Goal: Task Accomplishment & Management: Manage account settings

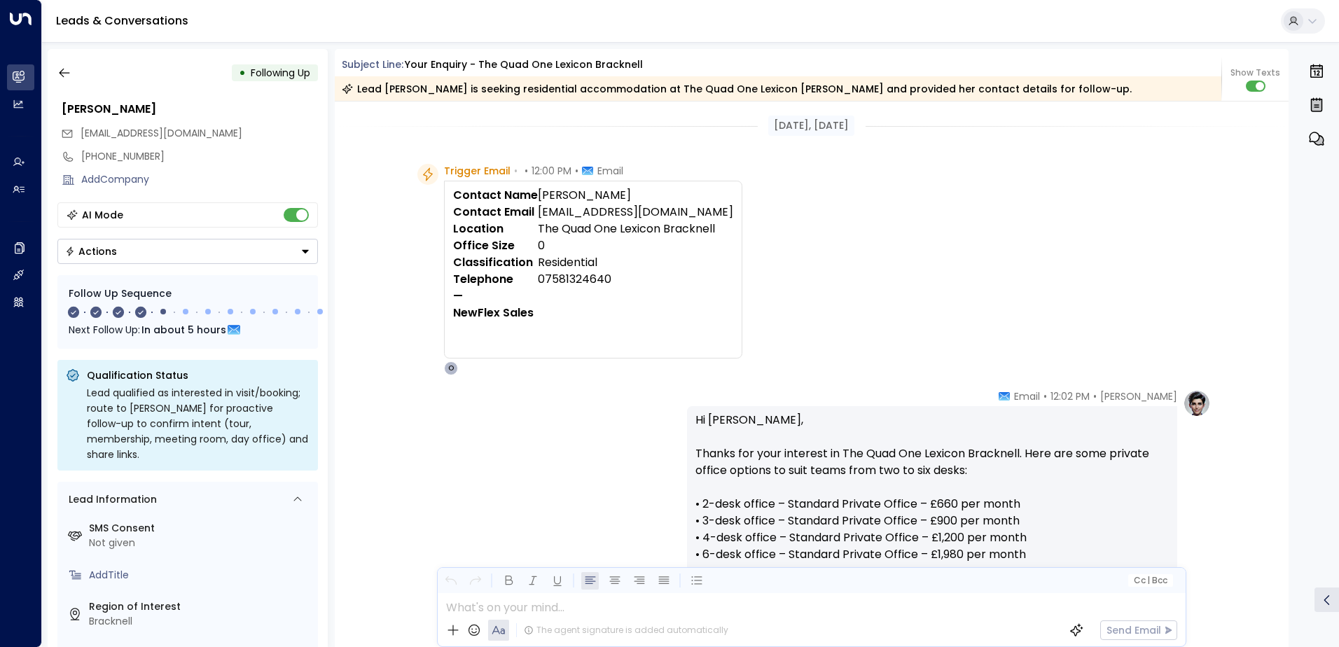
scroll to position [220, 0]
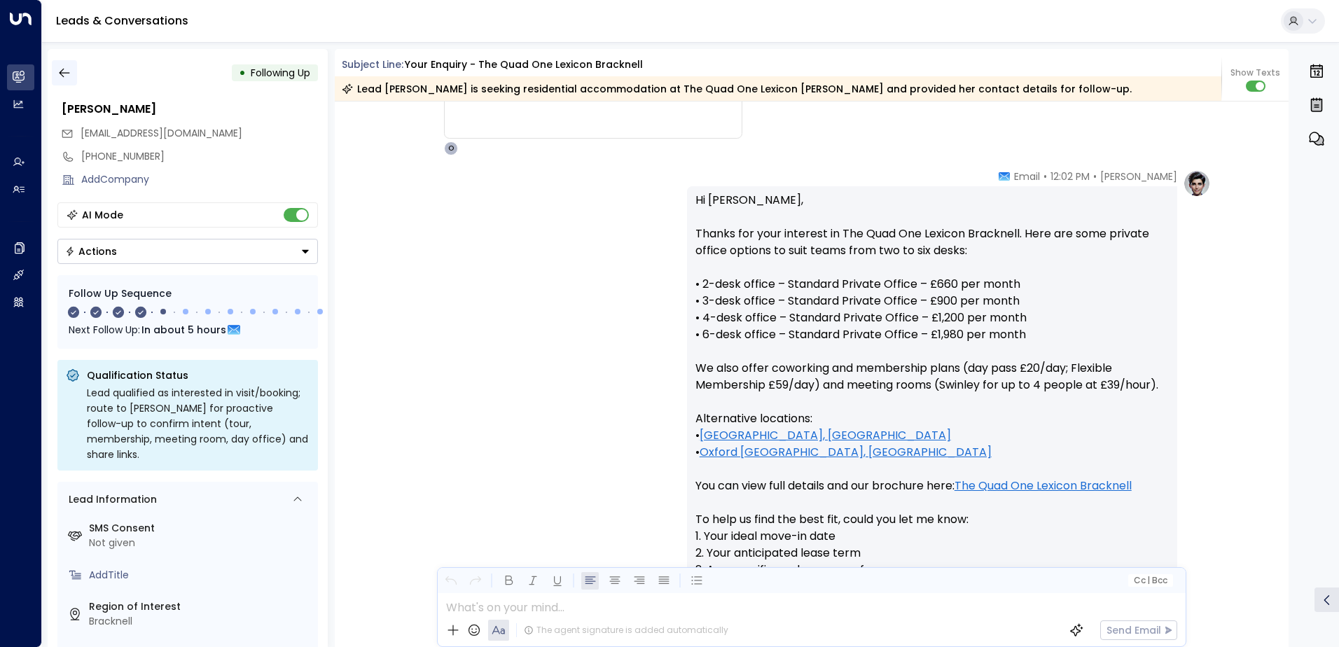
click at [67, 73] on icon "button" at bounding box center [64, 73] width 11 height 9
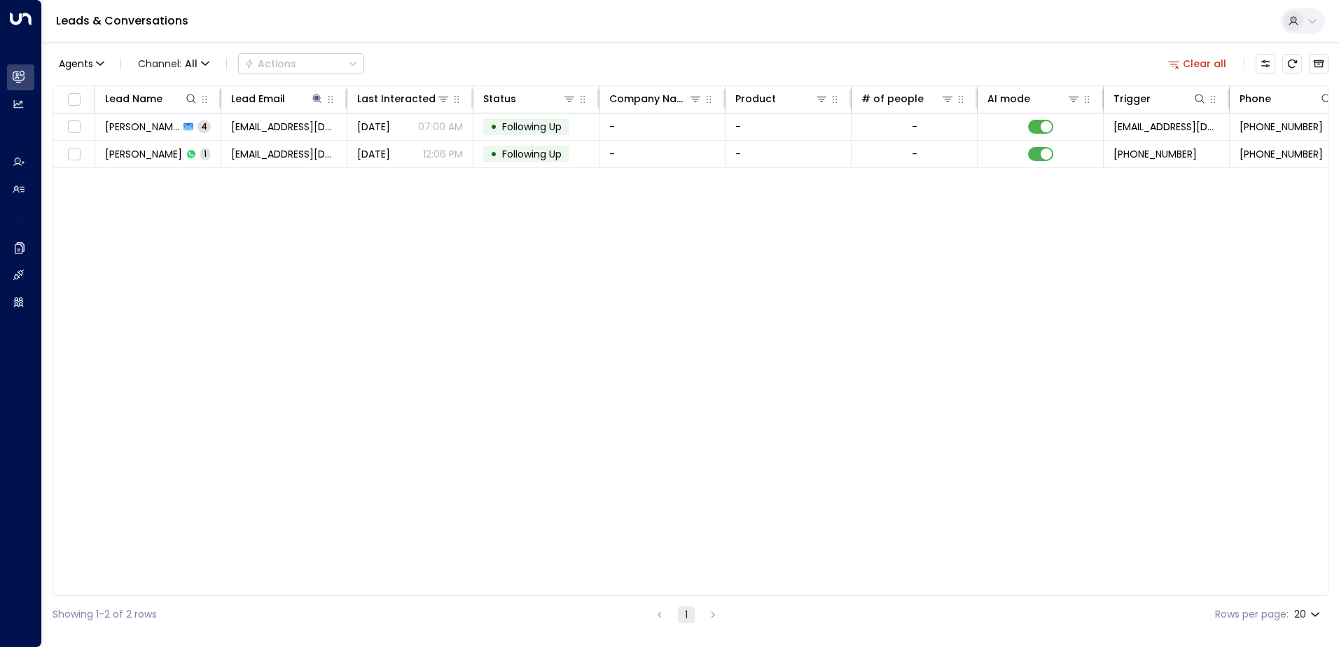
click at [1203, 66] on button "Clear all" at bounding box center [1198, 64] width 70 height 20
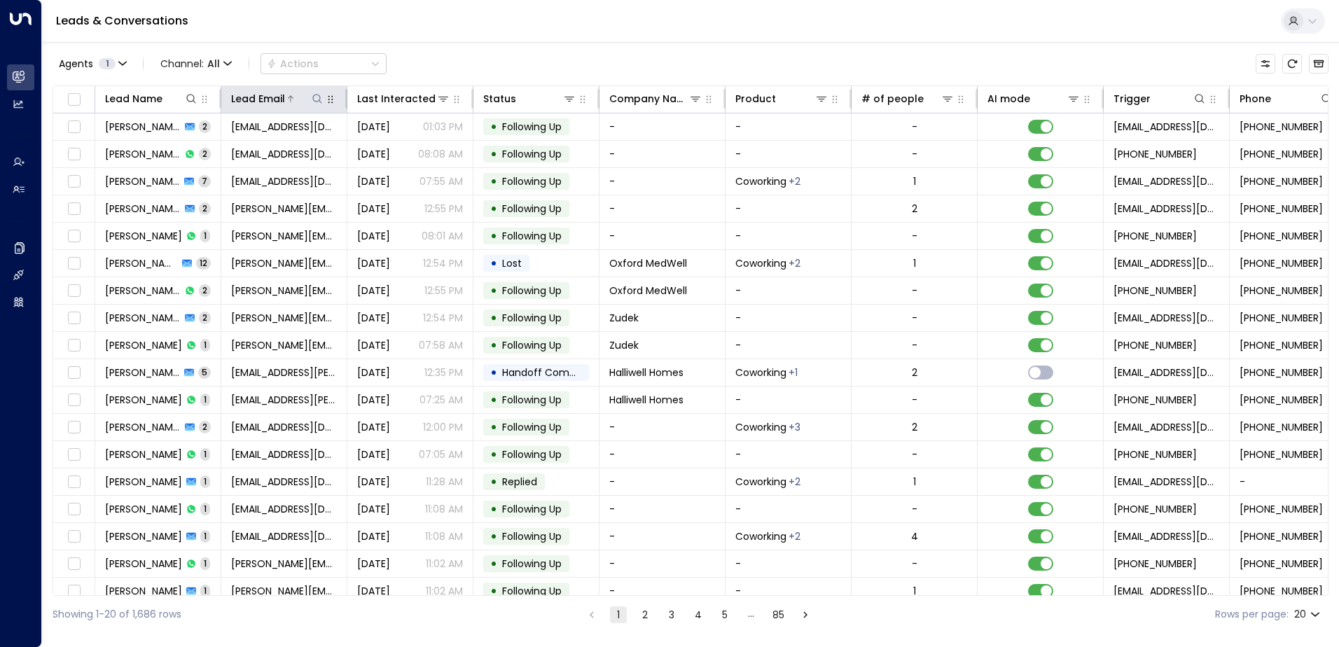
click at [313, 102] on icon at bounding box center [317, 98] width 11 height 11
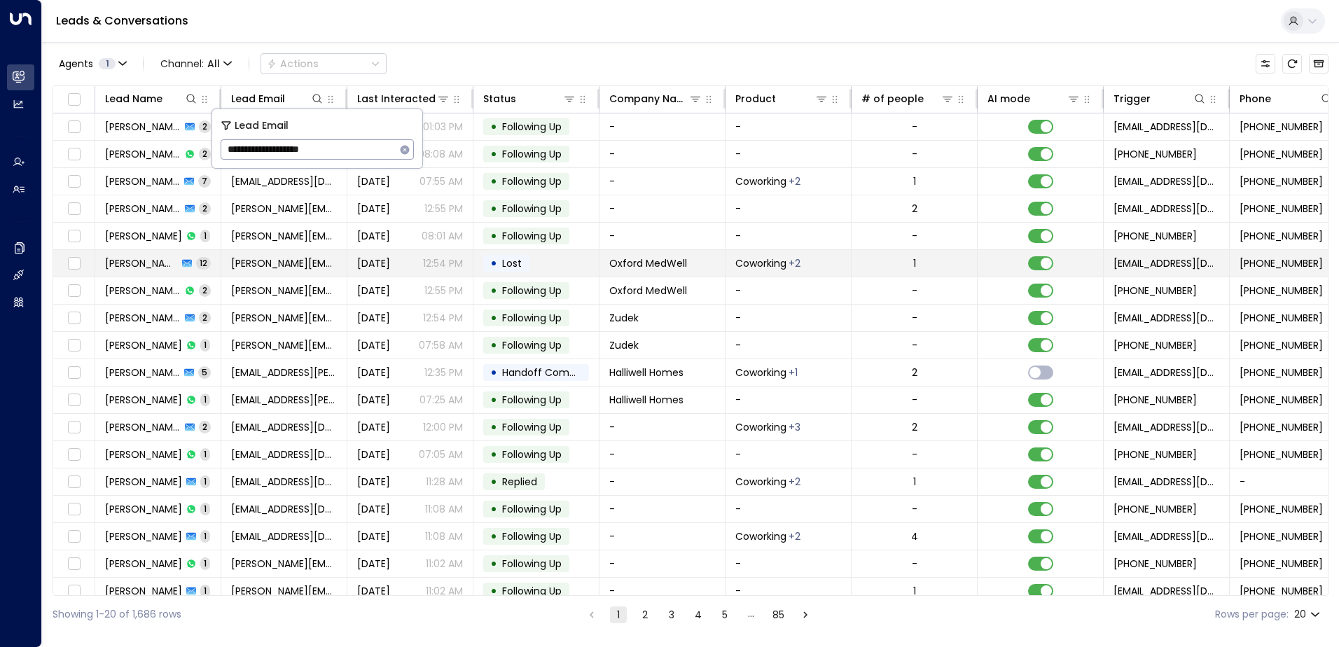
type input "**********"
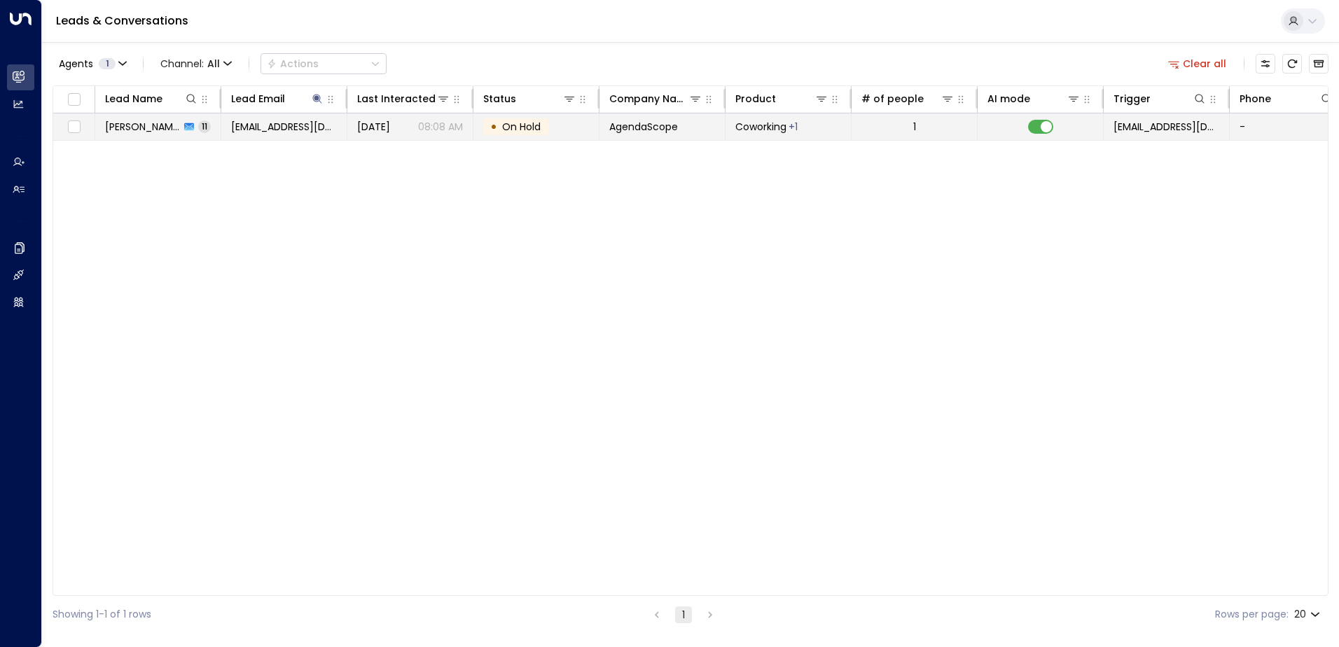
click at [522, 129] on span "On Hold" at bounding box center [521, 127] width 39 height 14
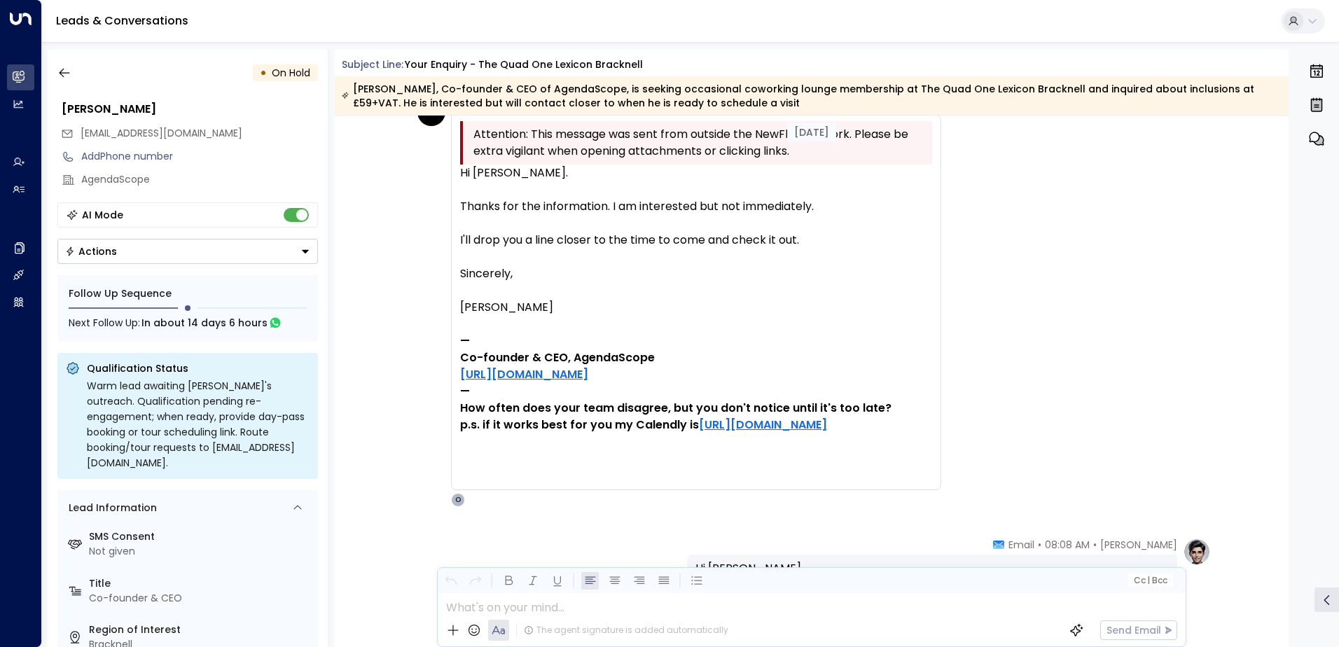
scroll to position [4156, 0]
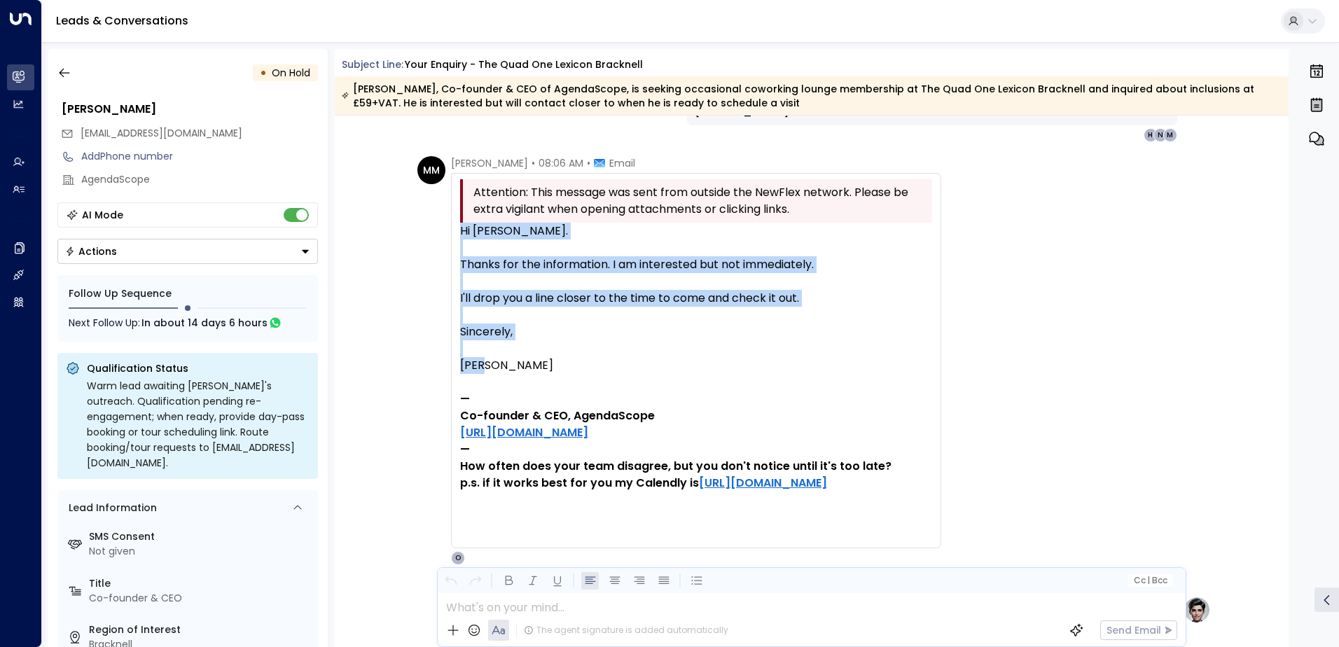
drag, startPoint x: 458, startPoint y: 228, endPoint x: 846, endPoint y: 359, distance: 409.5
click at [846, 359] on div "Hi [PERSON_NAME]. Thanks for the information. I am interested but not immediate…" at bounding box center [696, 382] width 472 height 319
copy div "Hi [PERSON_NAME]. Thanks for the information. I am interested but not immediate…"
click at [68, 76] on icon "button" at bounding box center [64, 73] width 14 height 14
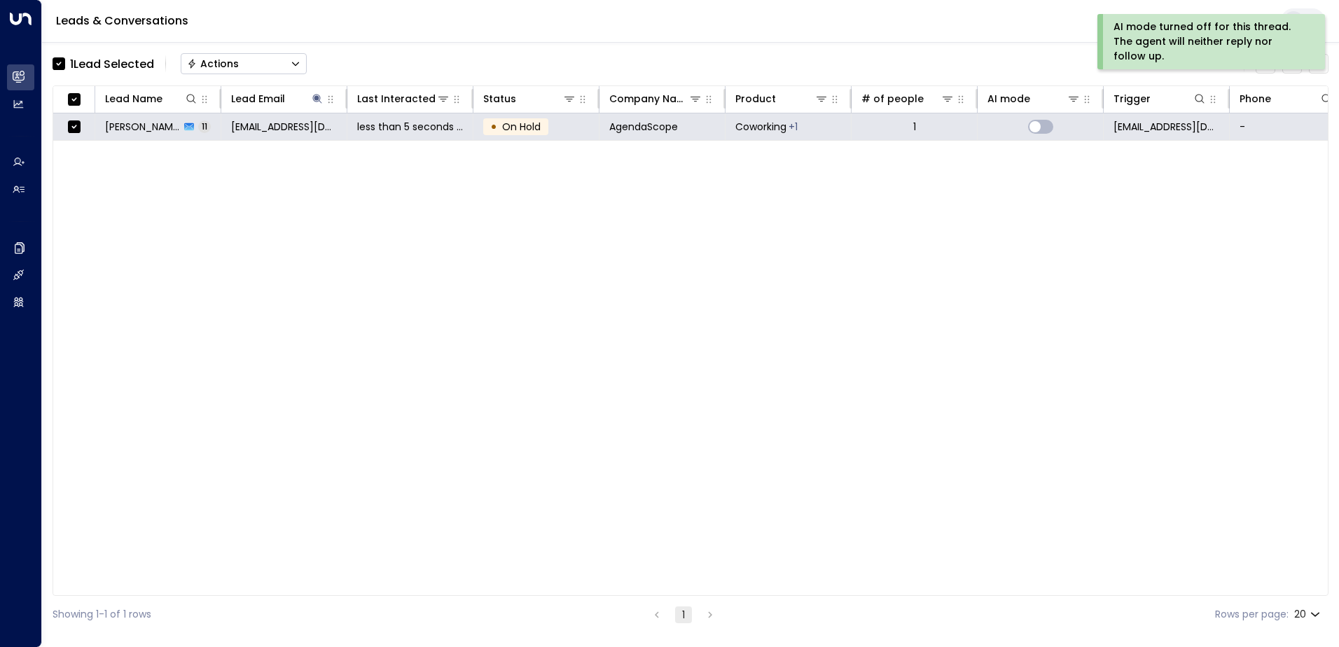
click at [226, 62] on div "Actions" at bounding box center [213, 63] width 52 height 13
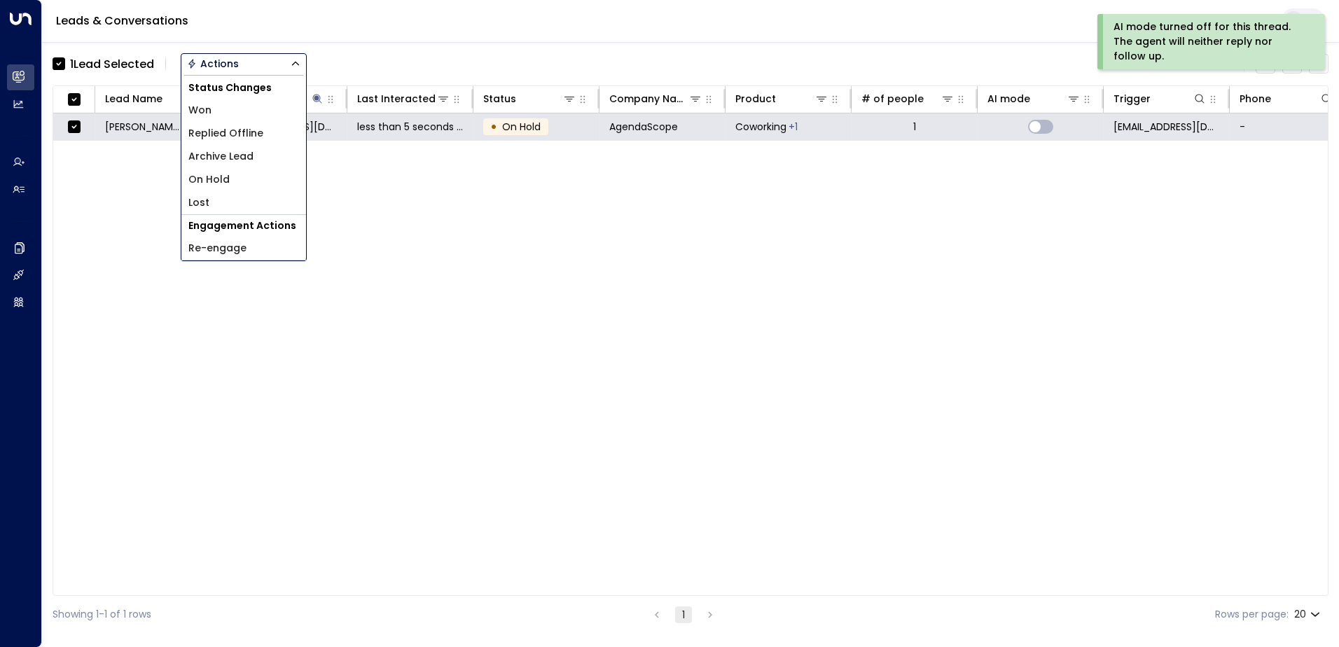
click at [228, 155] on span "Archive Lead" at bounding box center [220, 156] width 65 height 15
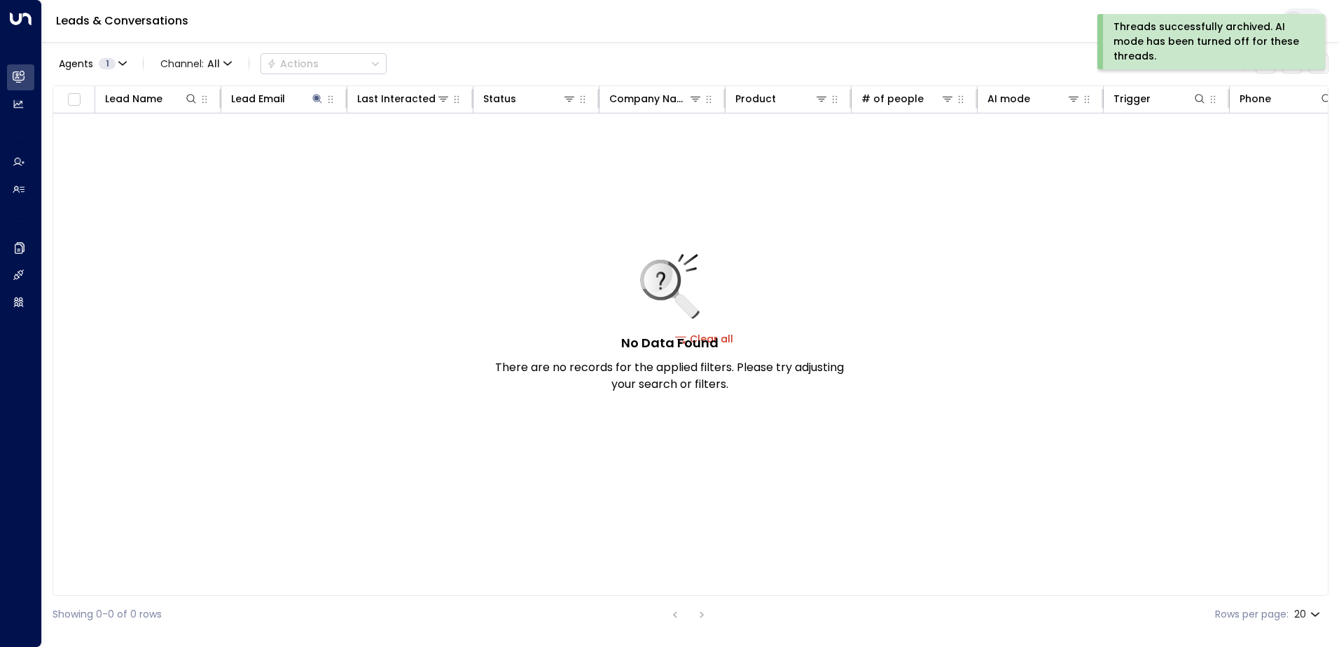
click at [1142, 46] on div "Threads successfully archived. AI mode has been turned off for these threads." at bounding box center [1210, 42] width 193 height 44
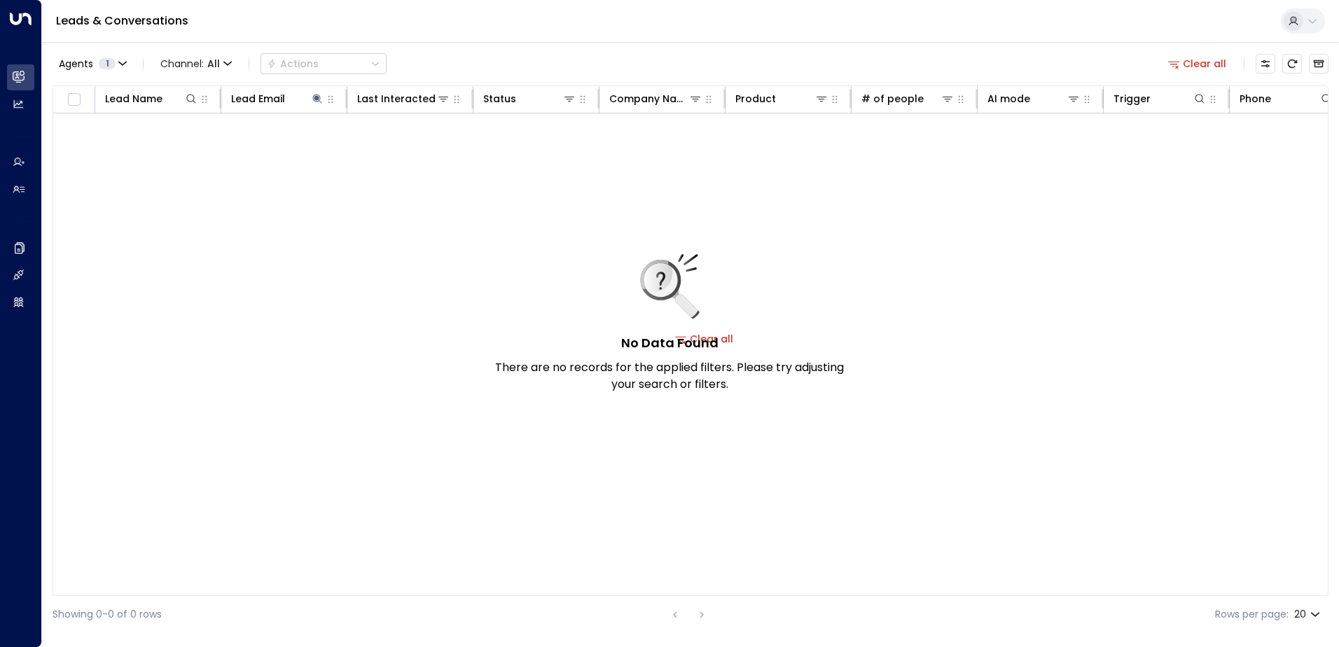
click at [1217, 58] on button "Clear all" at bounding box center [1198, 64] width 70 height 20
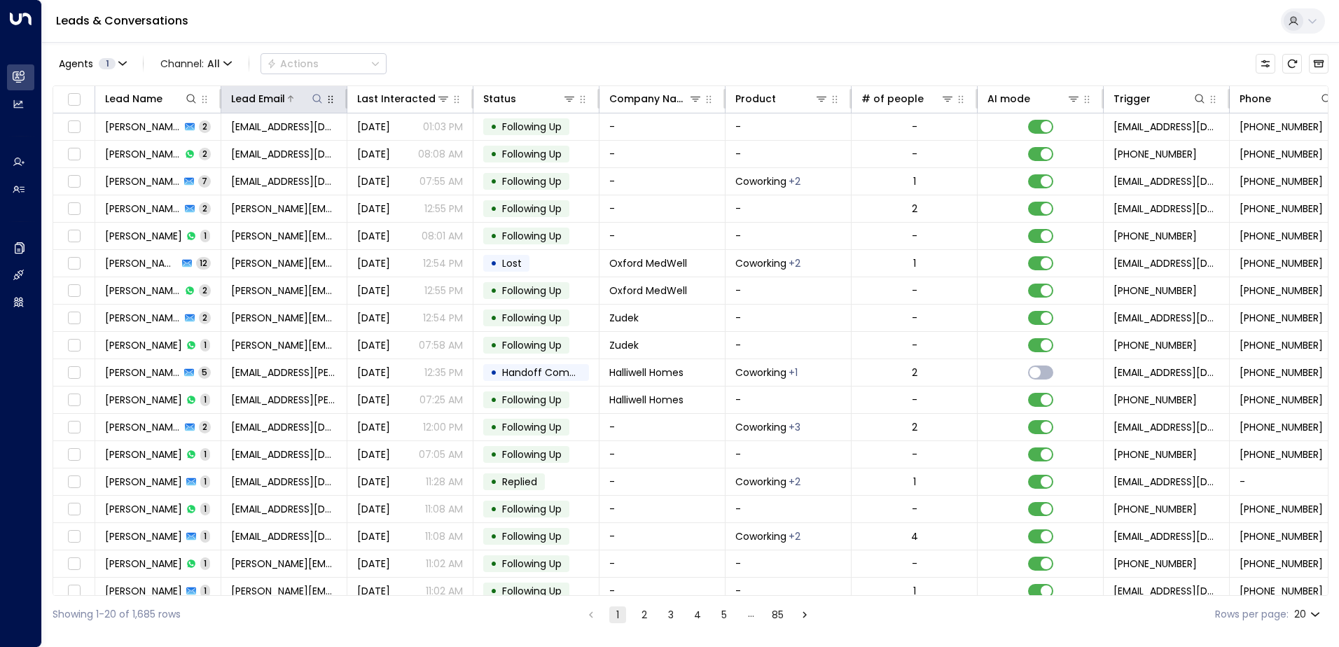
click at [312, 99] on icon at bounding box center [317, 98] width 11 height 11
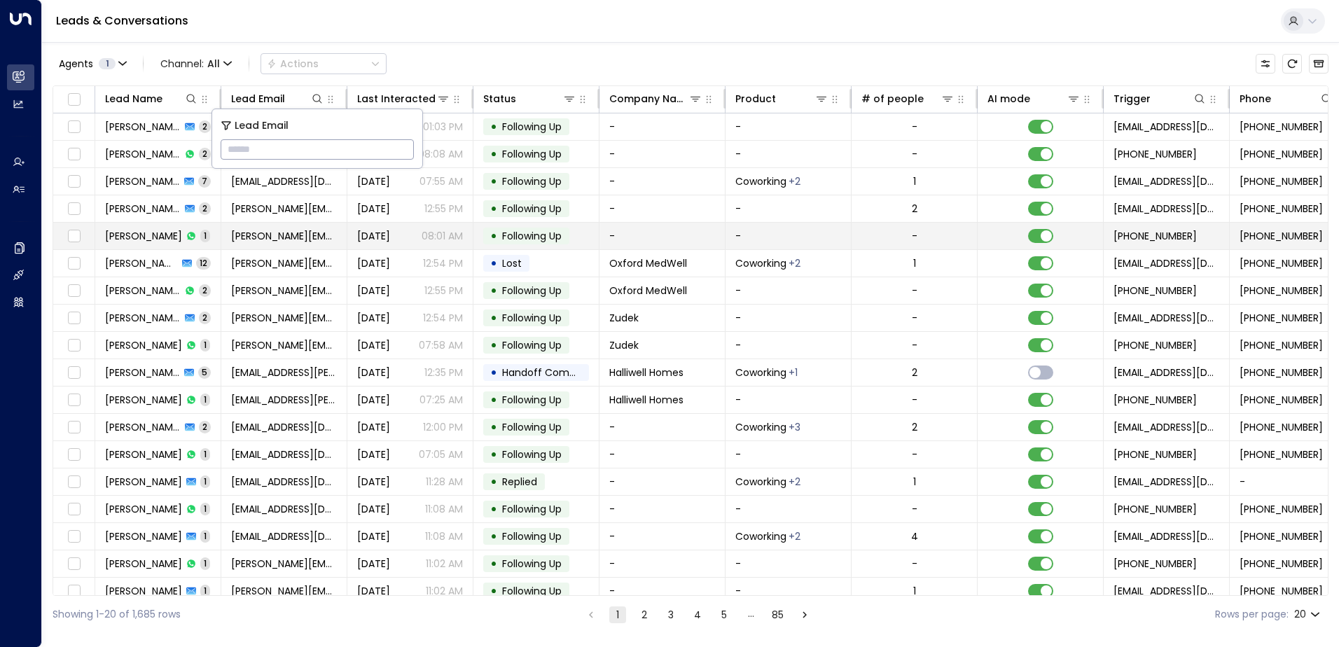
type input "**********"
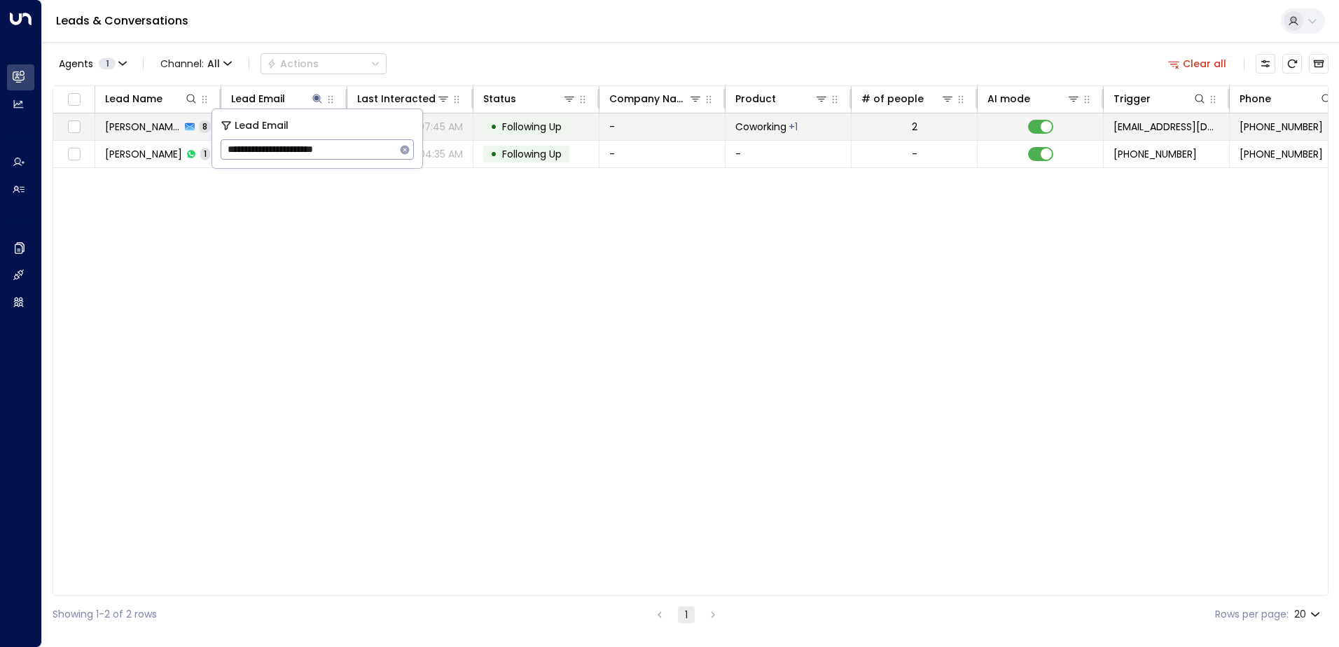
click at [529, 124] on span "Following Up" at bounding box center [532, 127] width 60 height 14
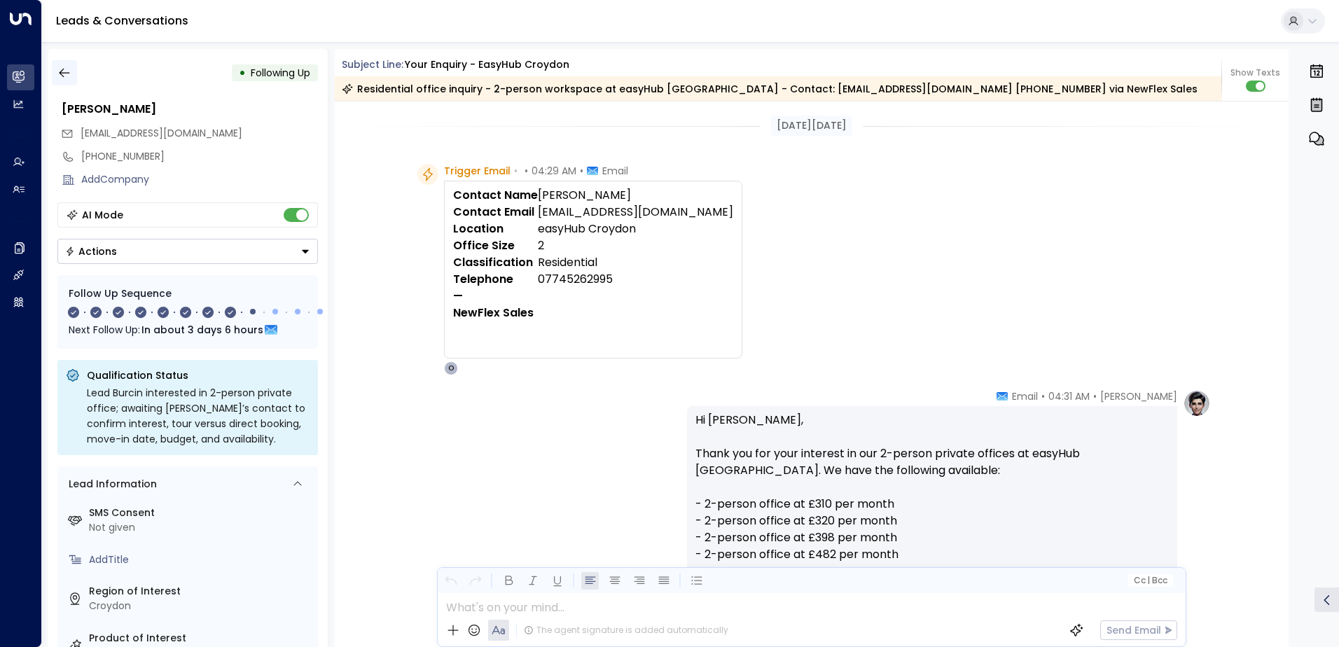
click at [67, 76] on icon "button" at bounding box center [64, 73] width 14 height 14
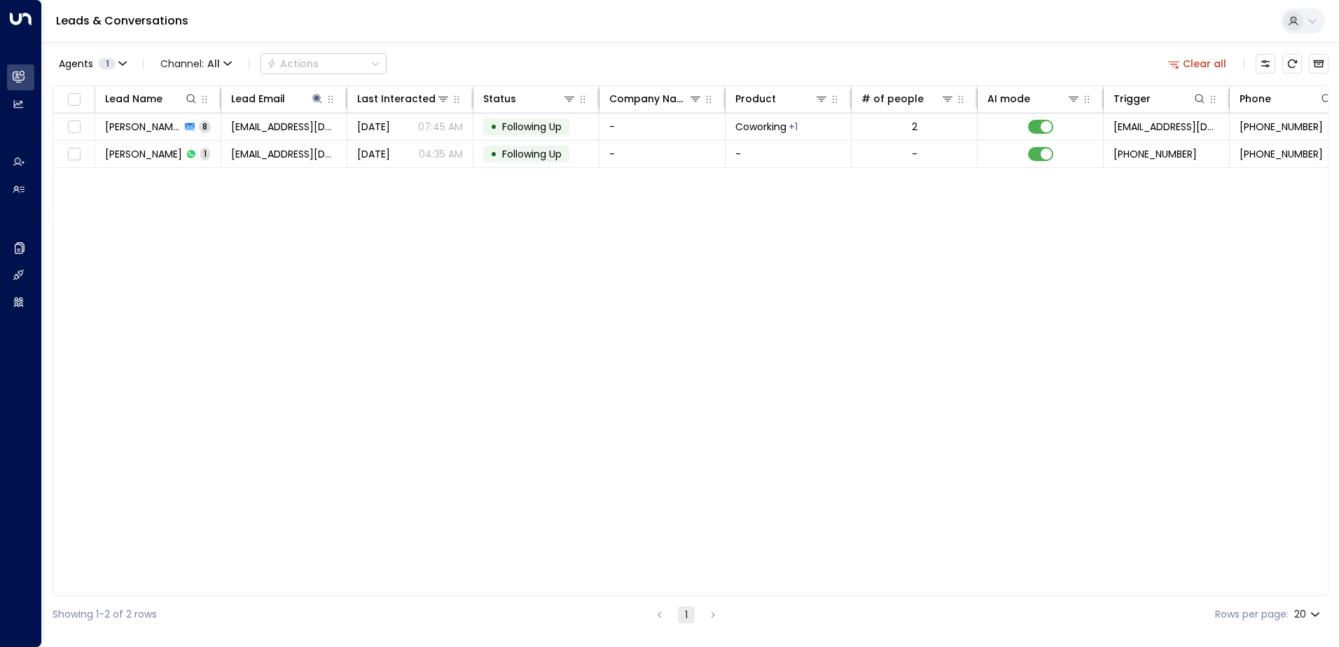
click at [1196, 62] on button "Clear all" at bounding box center [1198, 64] width 70 height 20
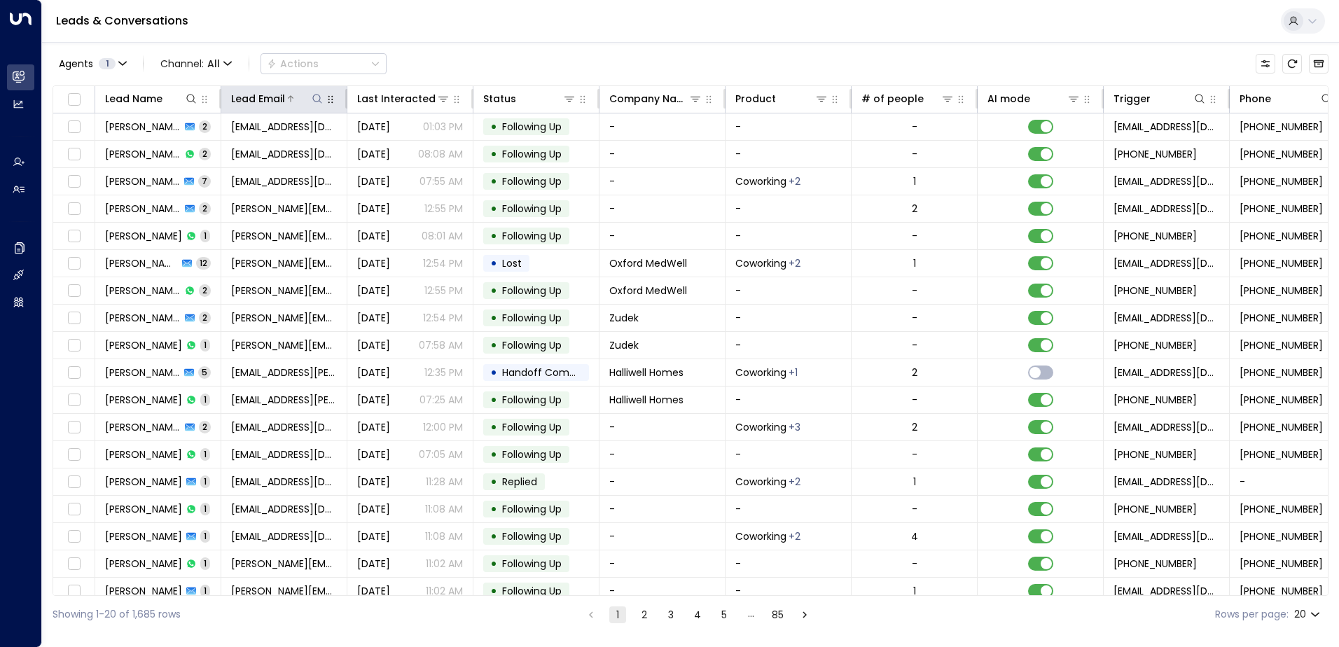
click at [313, 104] on icon at bounding box center [317, 98] width 11 height 11
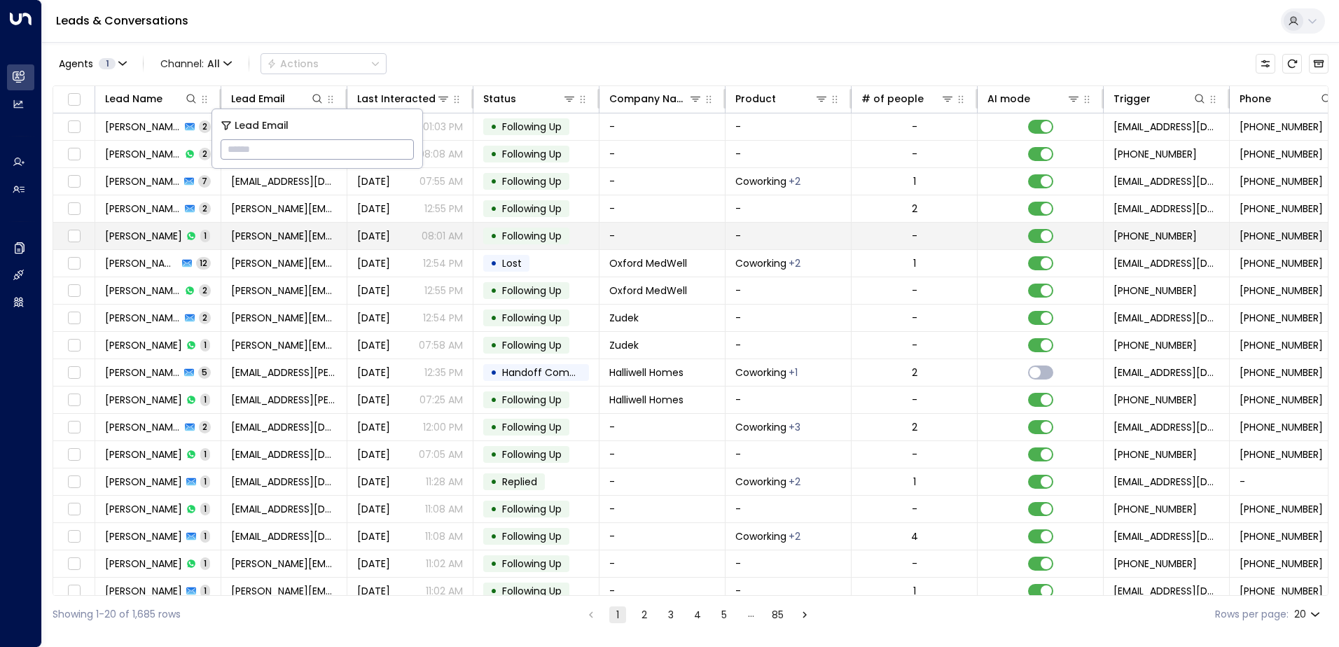
type input "**********"
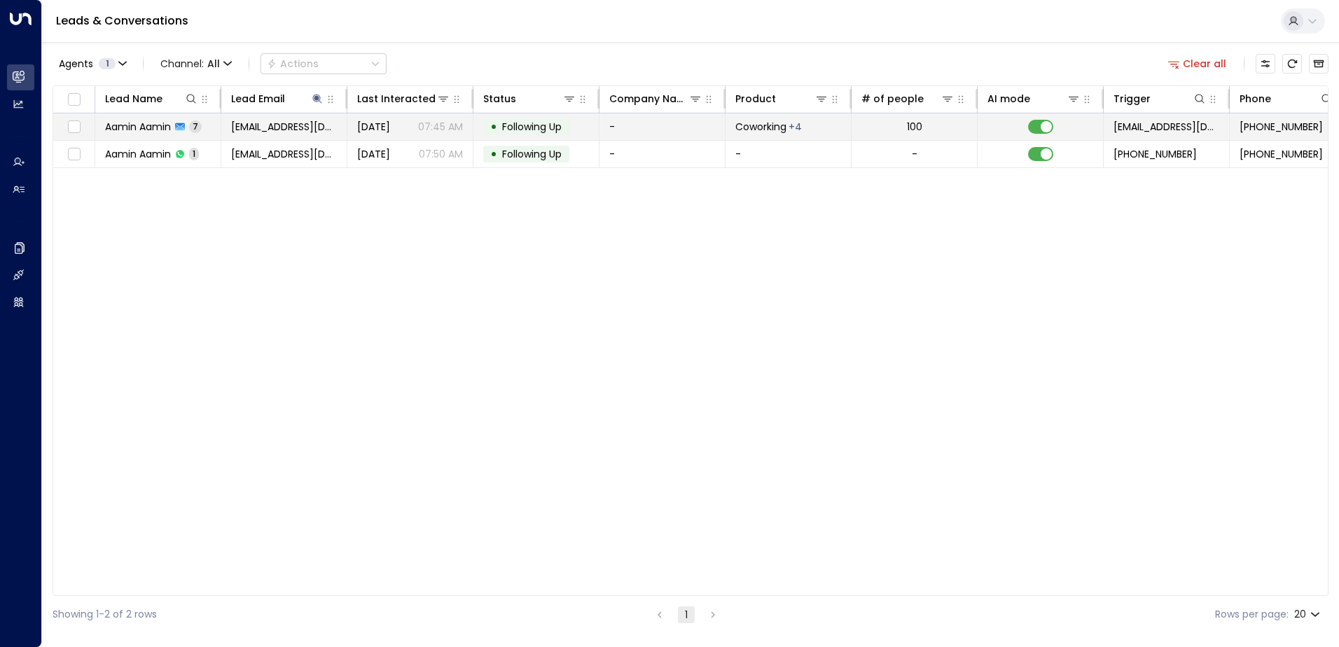
click at [532, 123] on span "Following Up" at bounding box center [532, 127] width 60 height 14
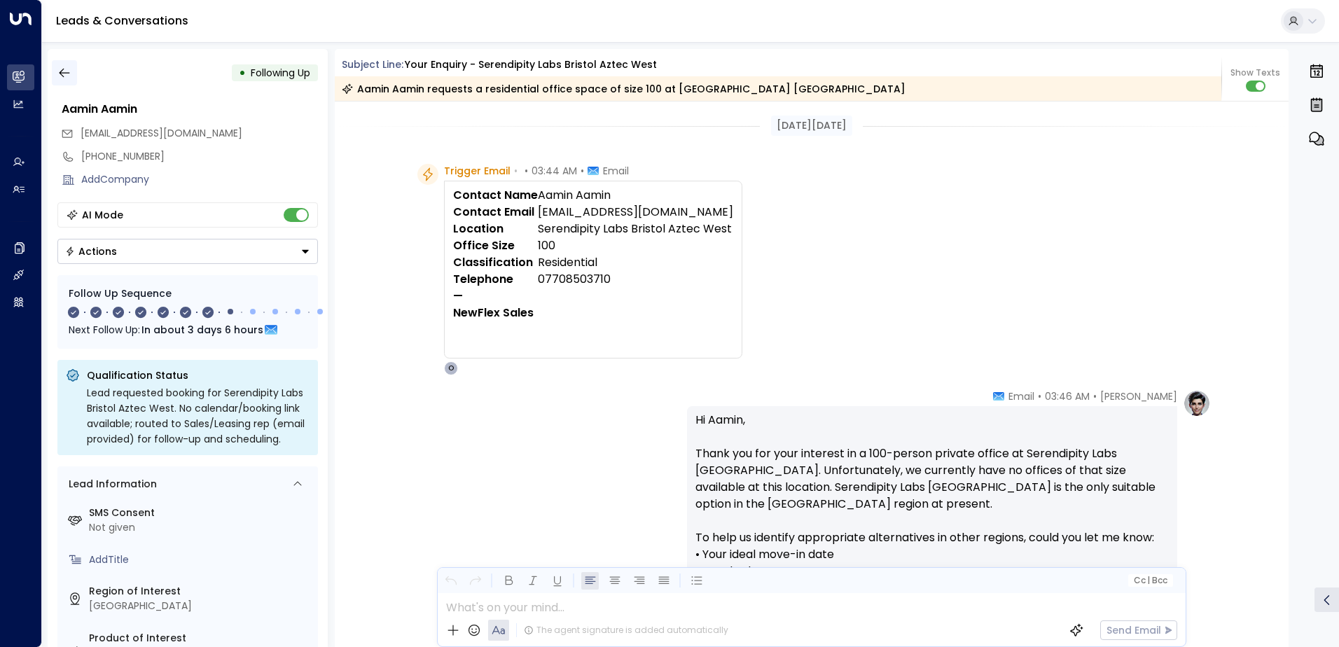
click at [60, 70] on icon "button" at bounding box center [64, 73] width 14 height 14
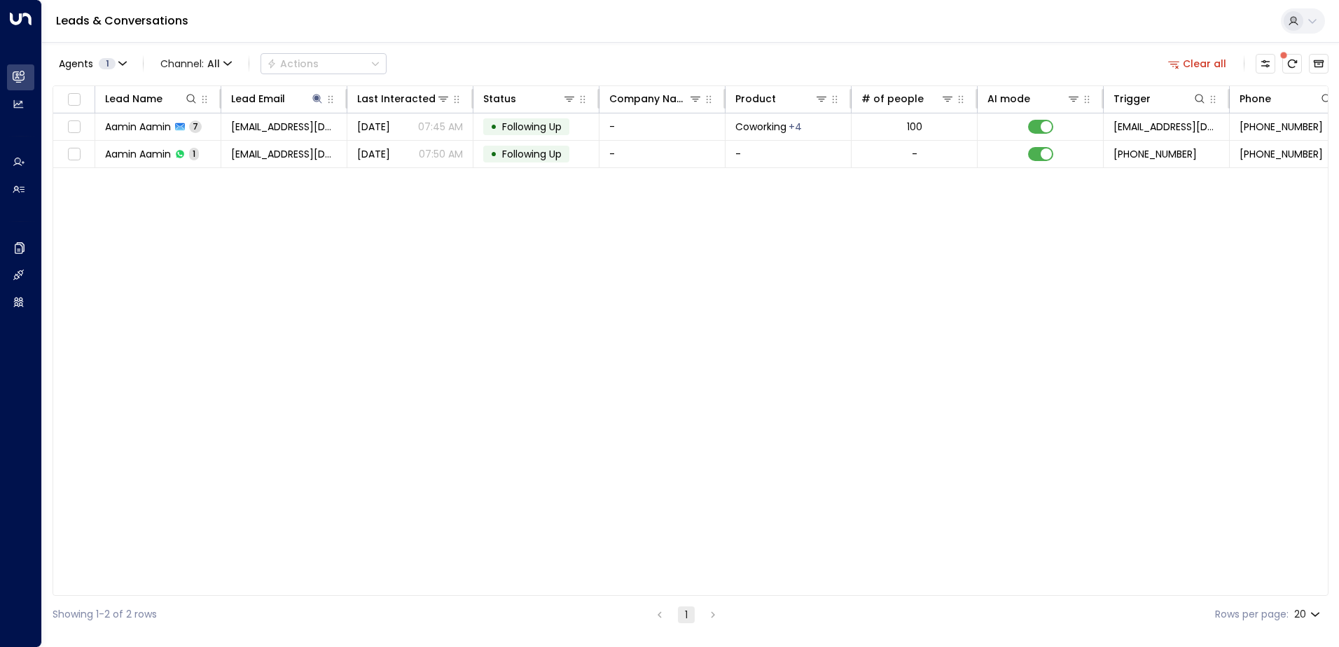
click at [1209, 69] on button "Clear all" at bounding box center [1198, 64] width 70 height 20
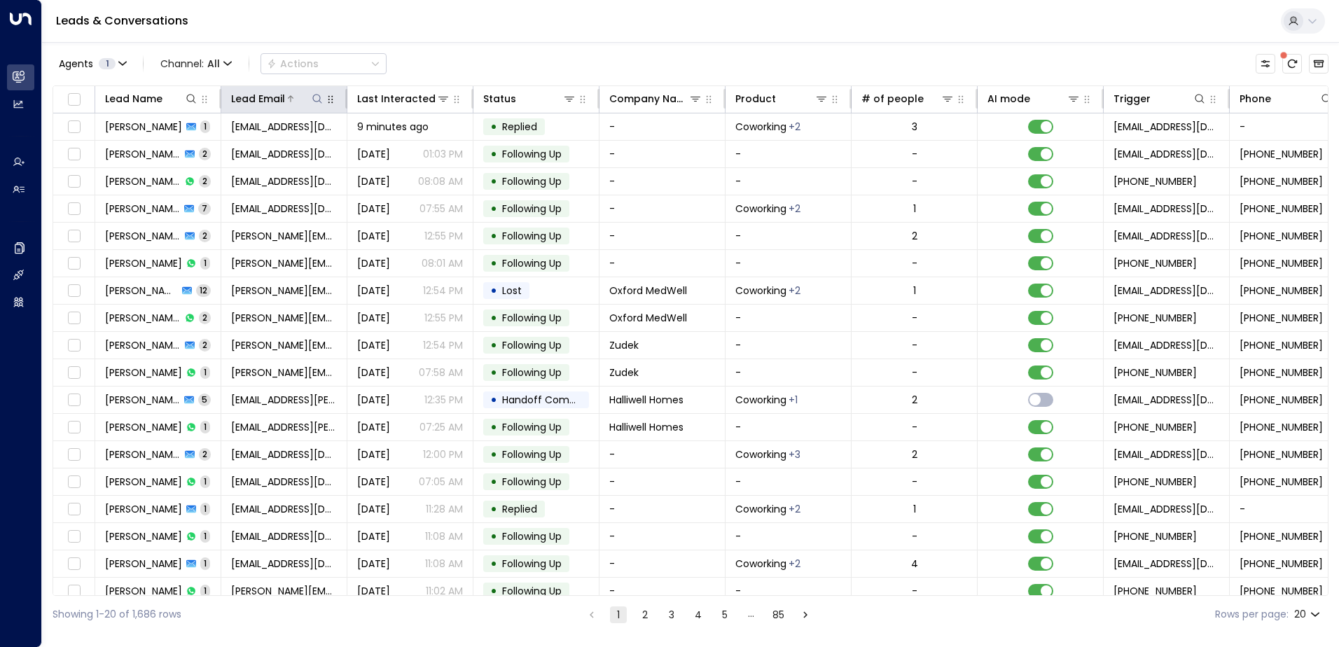
click at [318, 94] on icon at bounding box center [317, 98] width 11 height 11
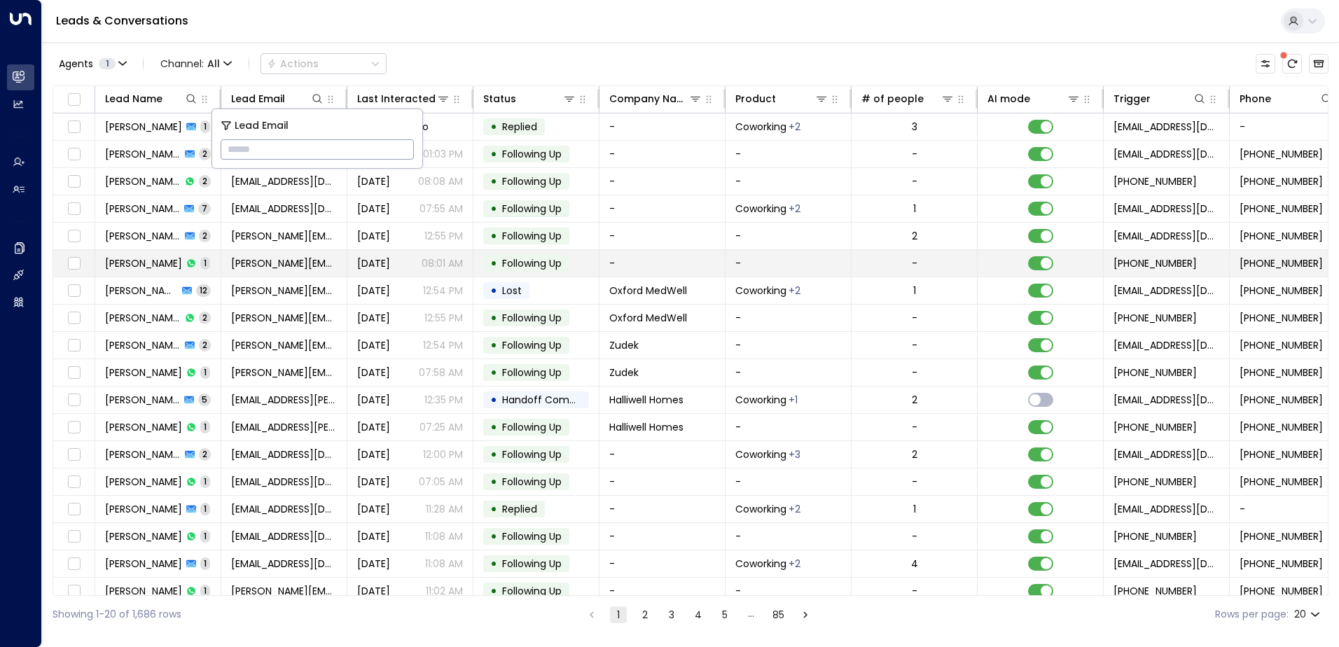
type input "**********"
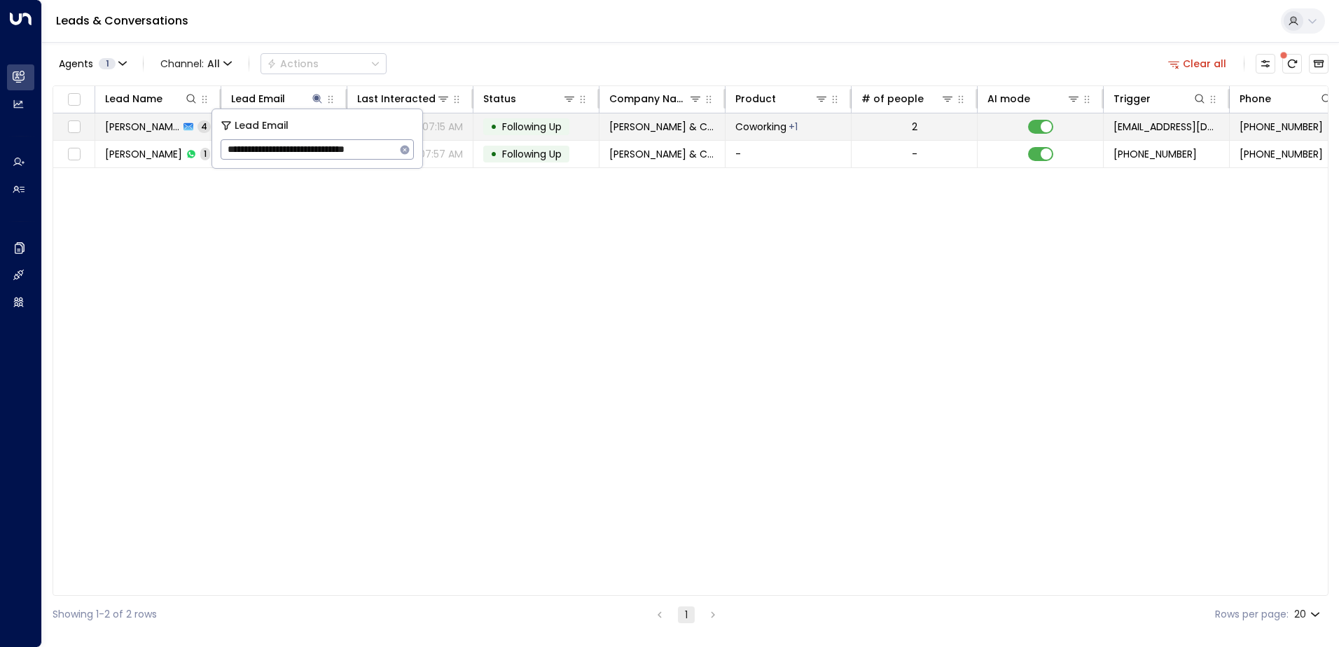
click at [528, 130] on span "Following Up" at bounding box center [532, 127] width 60 height 14
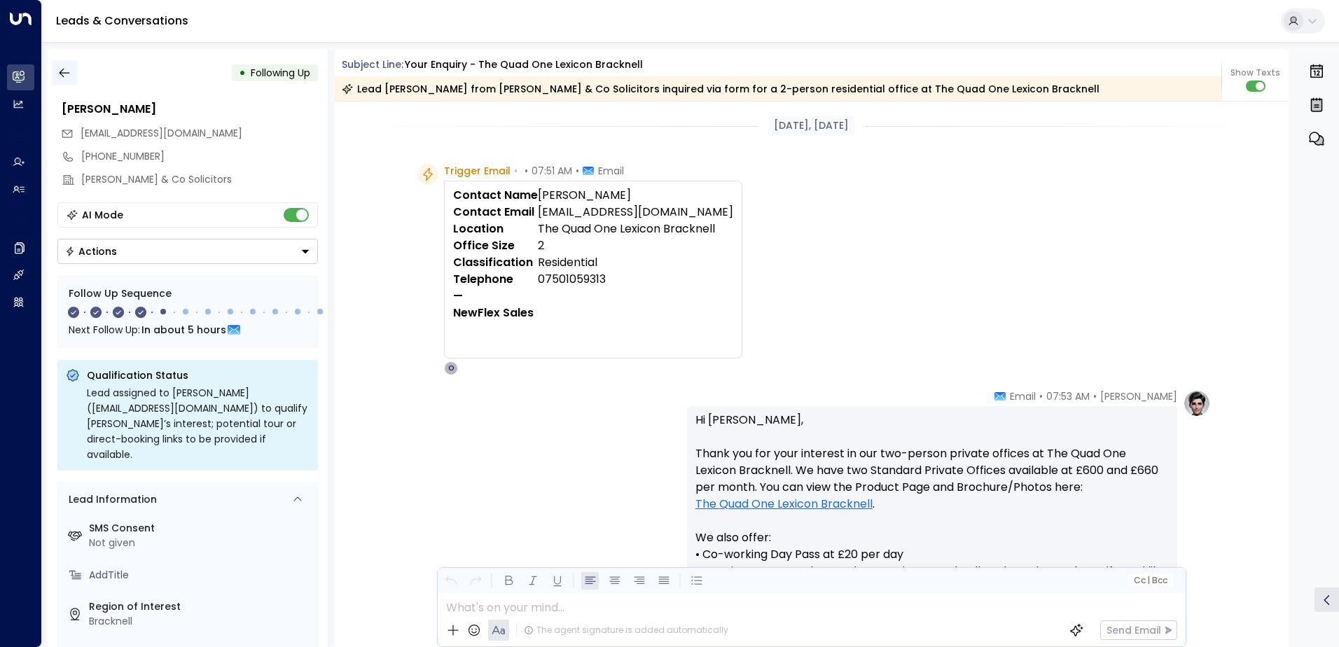
click at [72, 73] on button "button" at bounding box center [64, 72] width 25 height 25
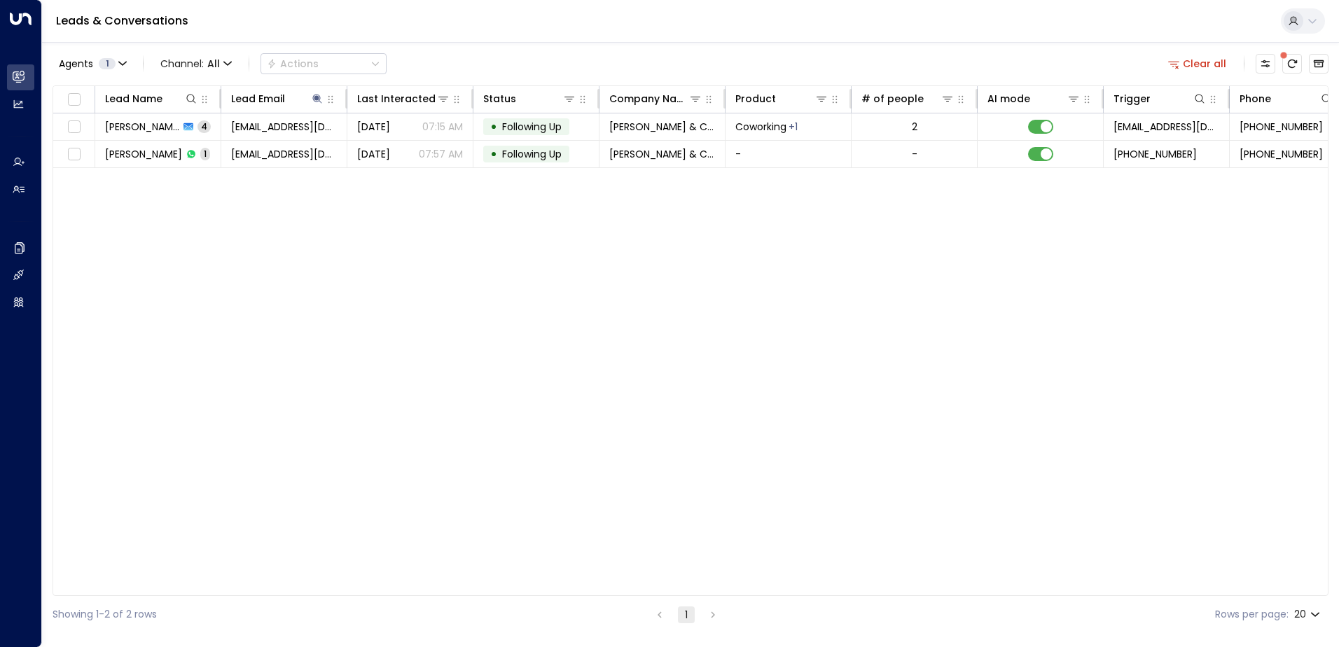
click at [1189, 65] on button "Clear all" at bounding box center [1198, 64] width 70 height 20
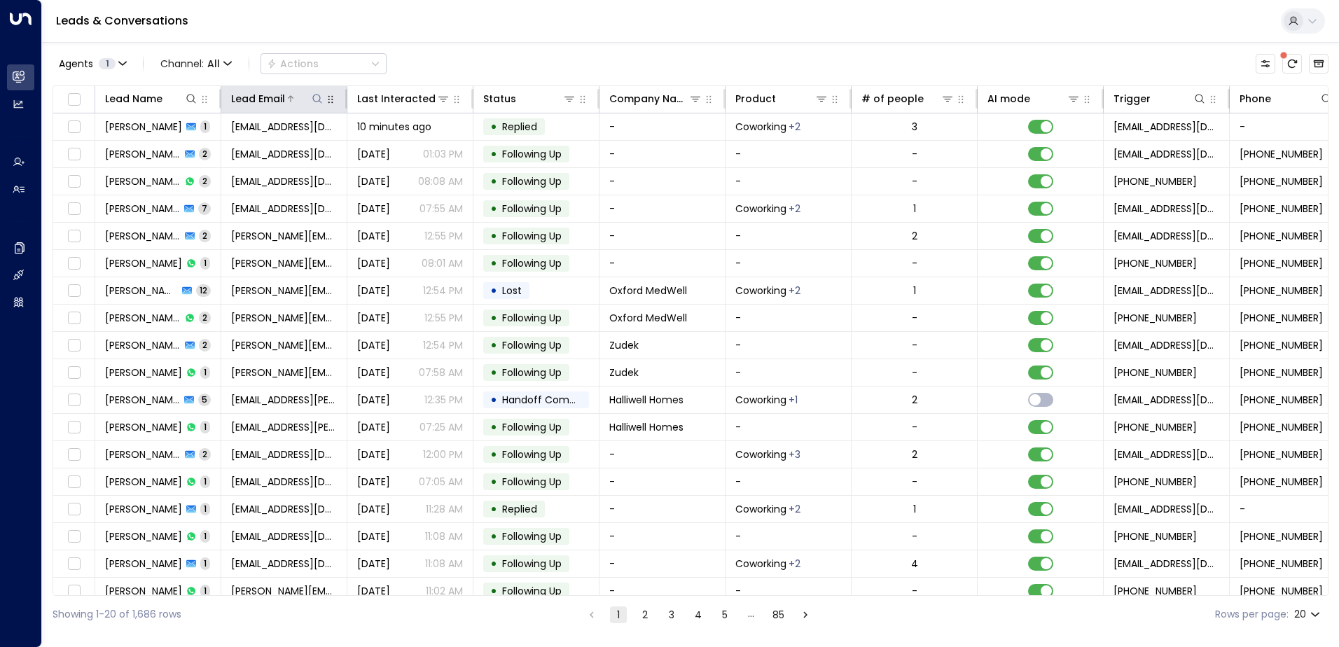
click at [313, 104] on button at bounding box center [317, 99] width 14 height 14
type input "**********"
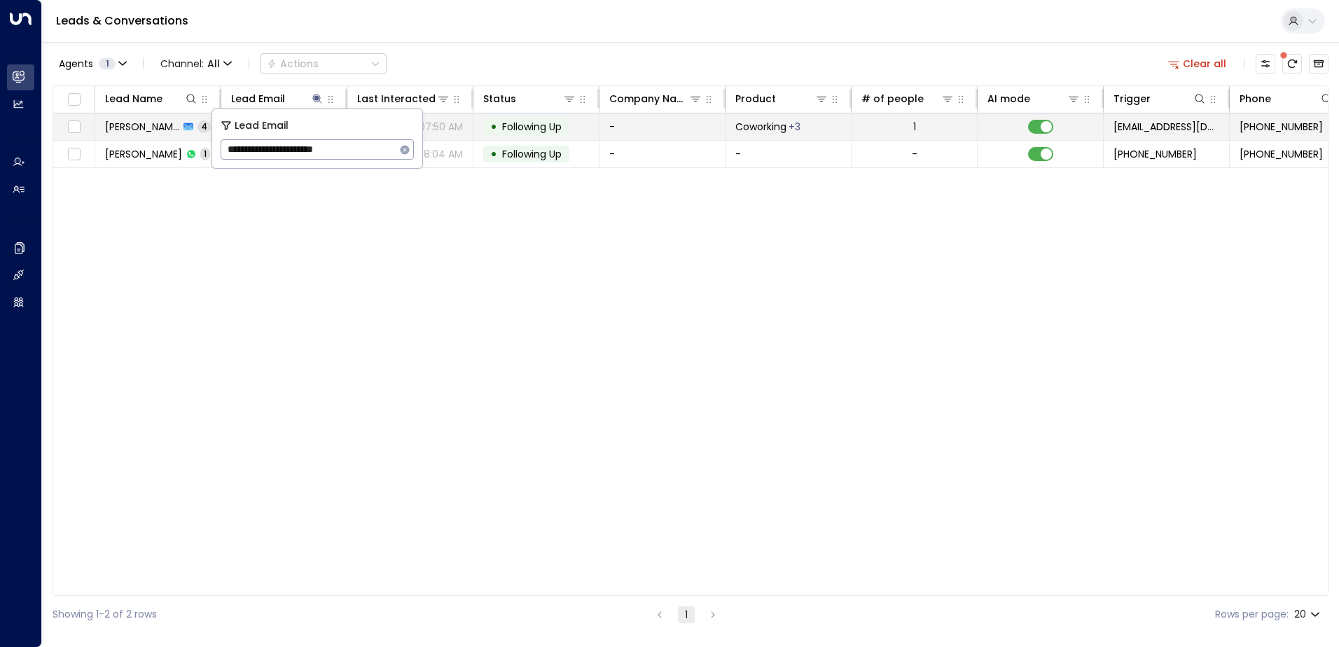
click at [538, 126] on span "Following Up" at bounding box center [532, 127] width 60 height 14
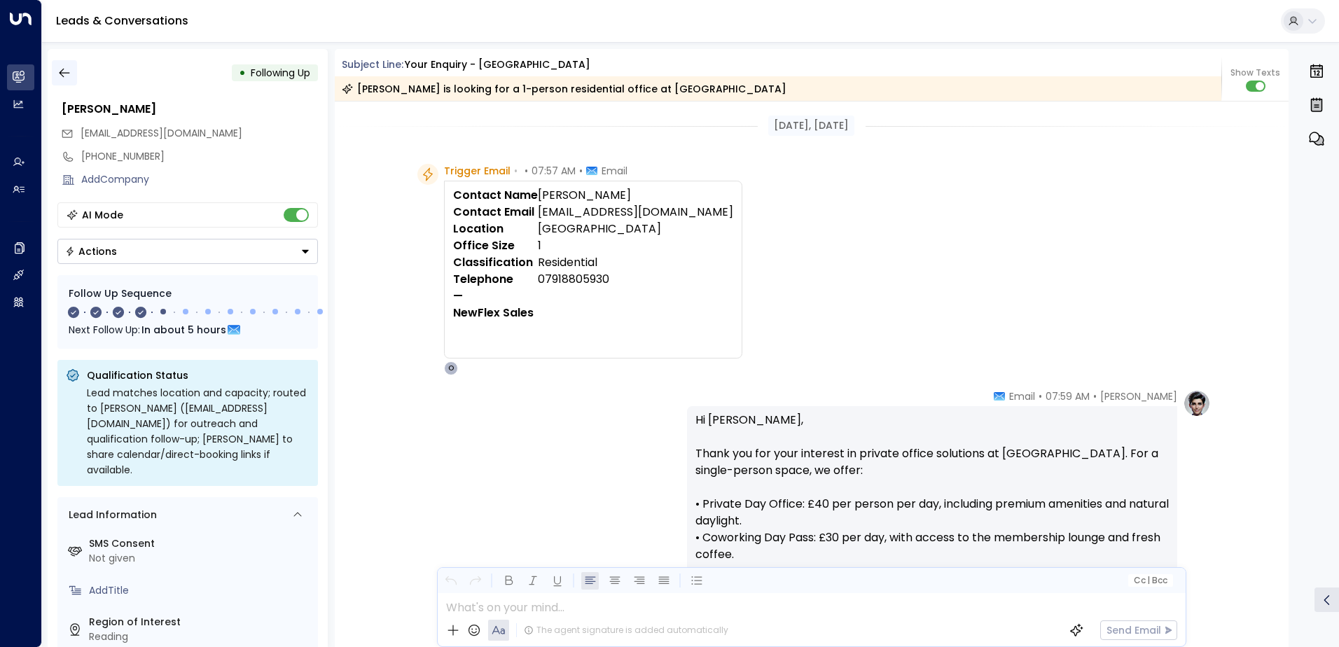
click at [76, 71] on button "button" at bounding box center [64, 72] width 25 height 25
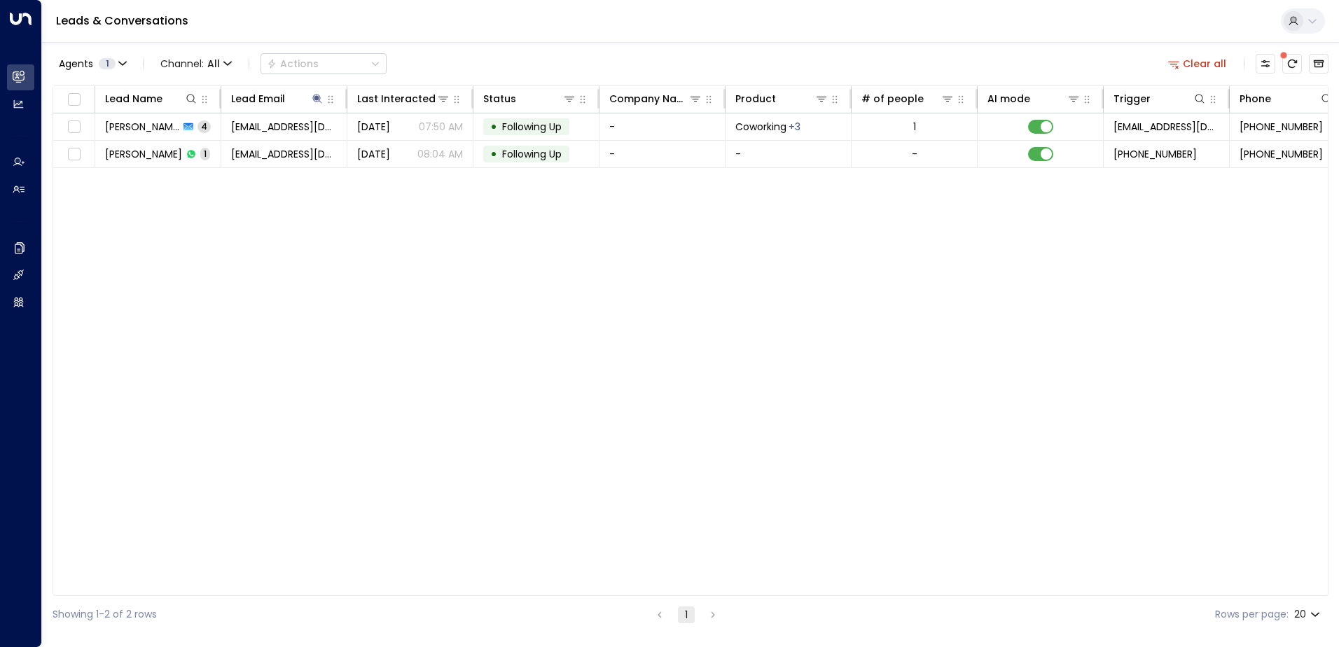
click at [1213, 62] on button "Clear all" at bounding box center [1198, 64] width 70 height 20
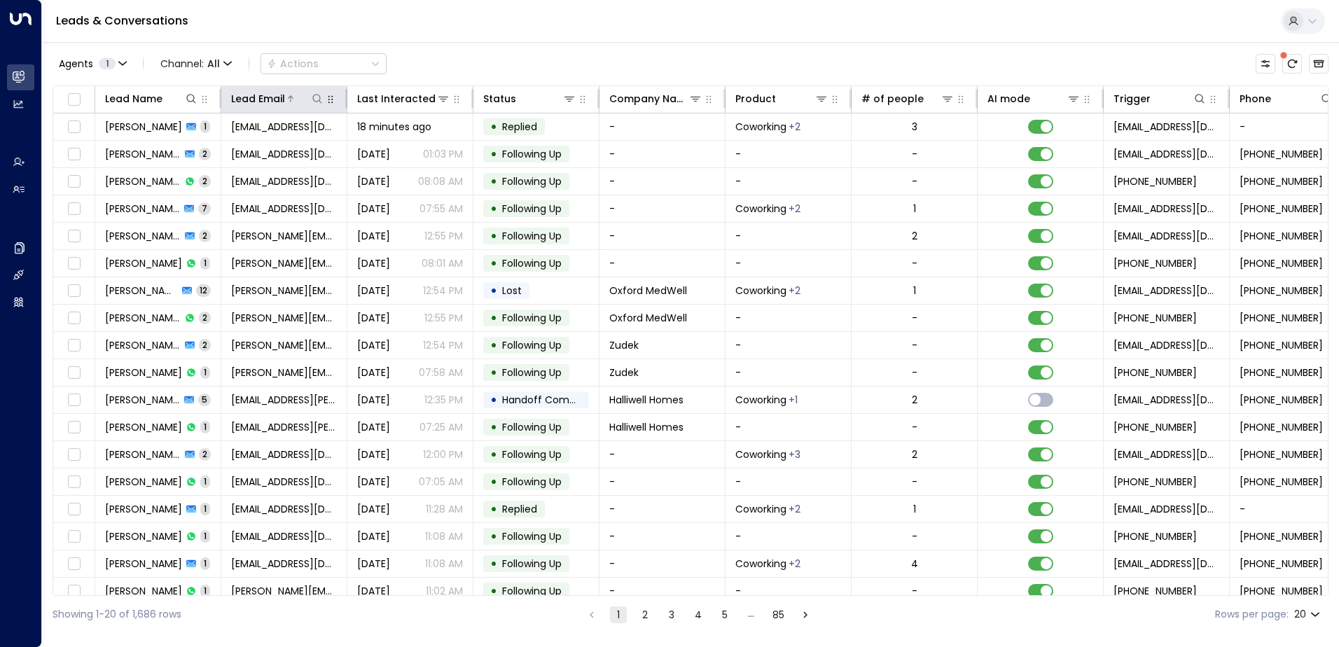
click at [317, 97] on icon at bounding box center [317, 98] width 11 height 11
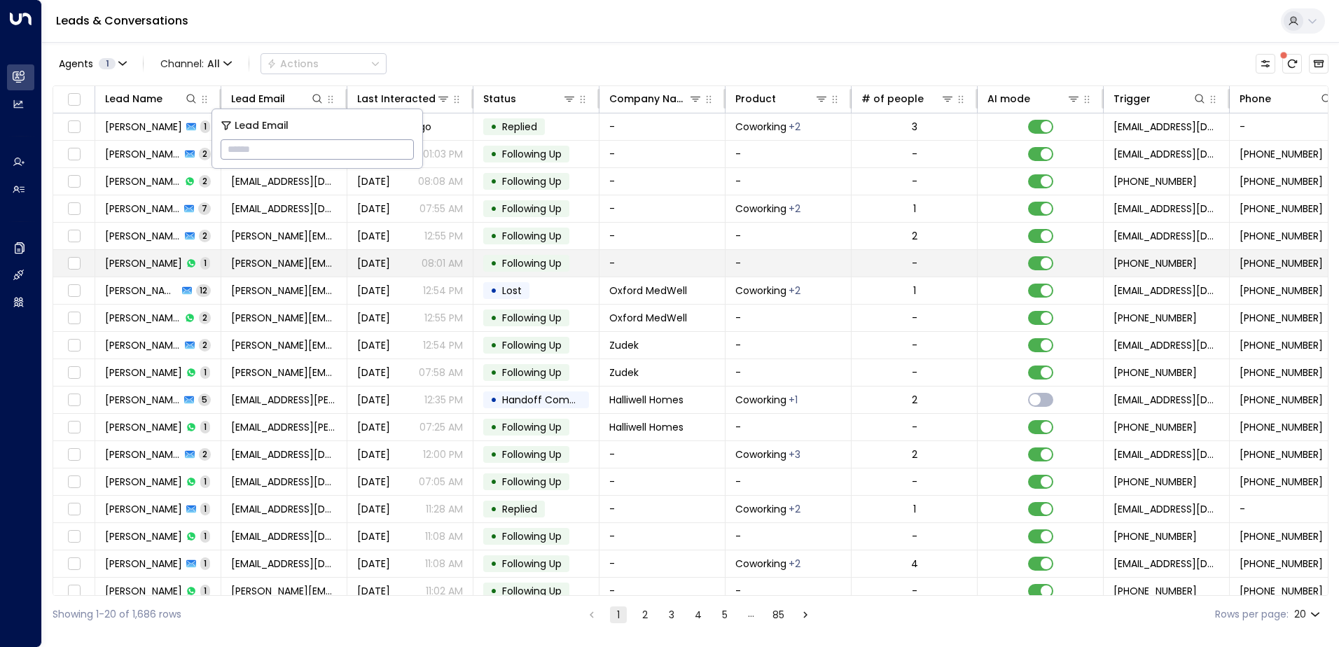
type input "**********"
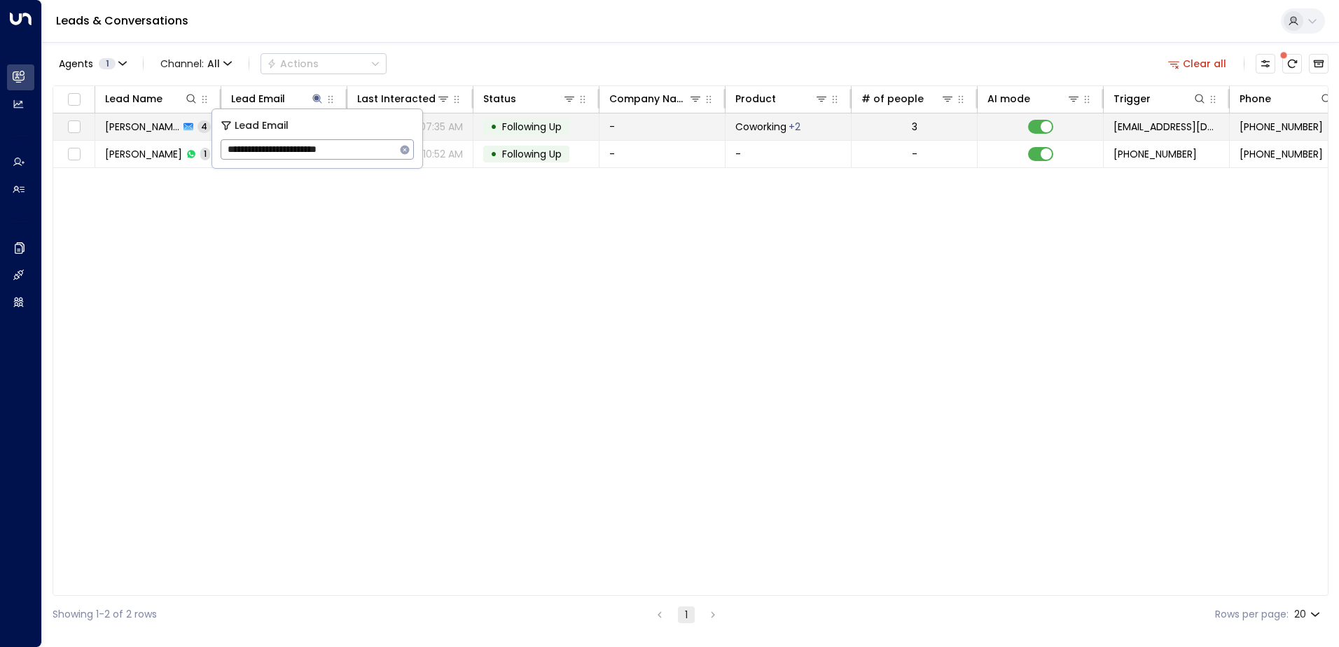
click at [534, 130] on span "Following Up" at bounding box center [532, 127] width 60 height 14
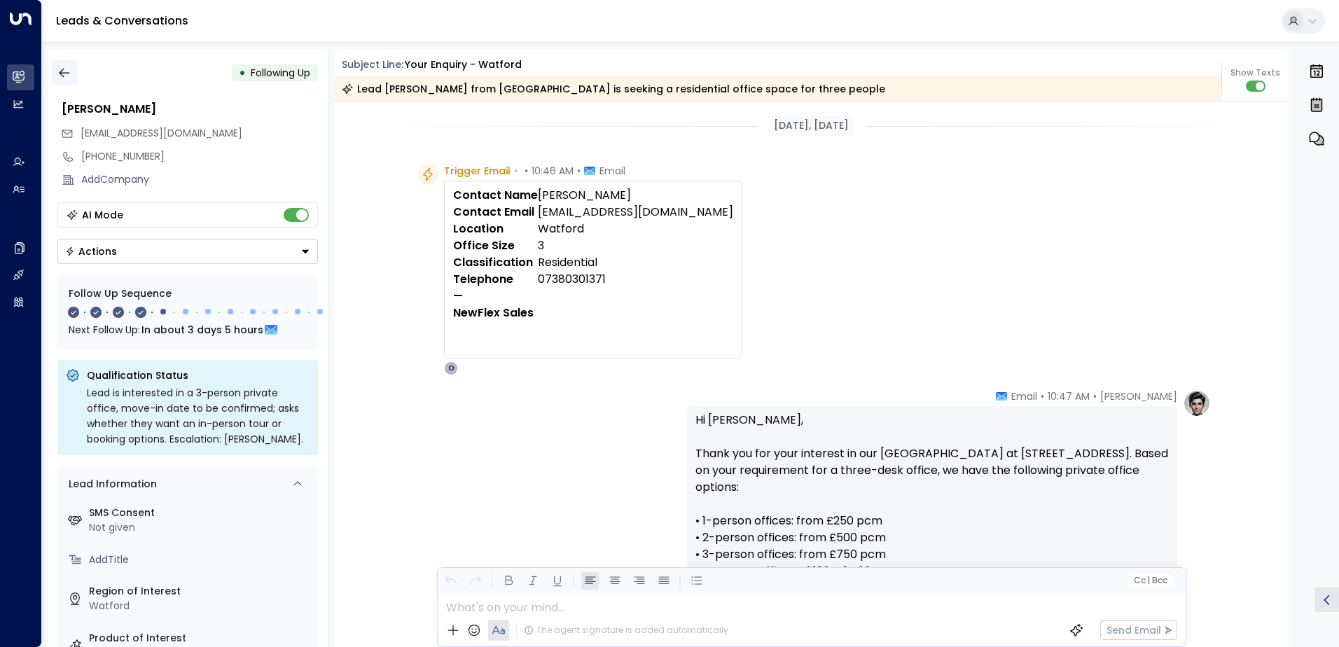
click at [69, 71] on icon "button" at bounding box center [64, 73] width 14 height 14
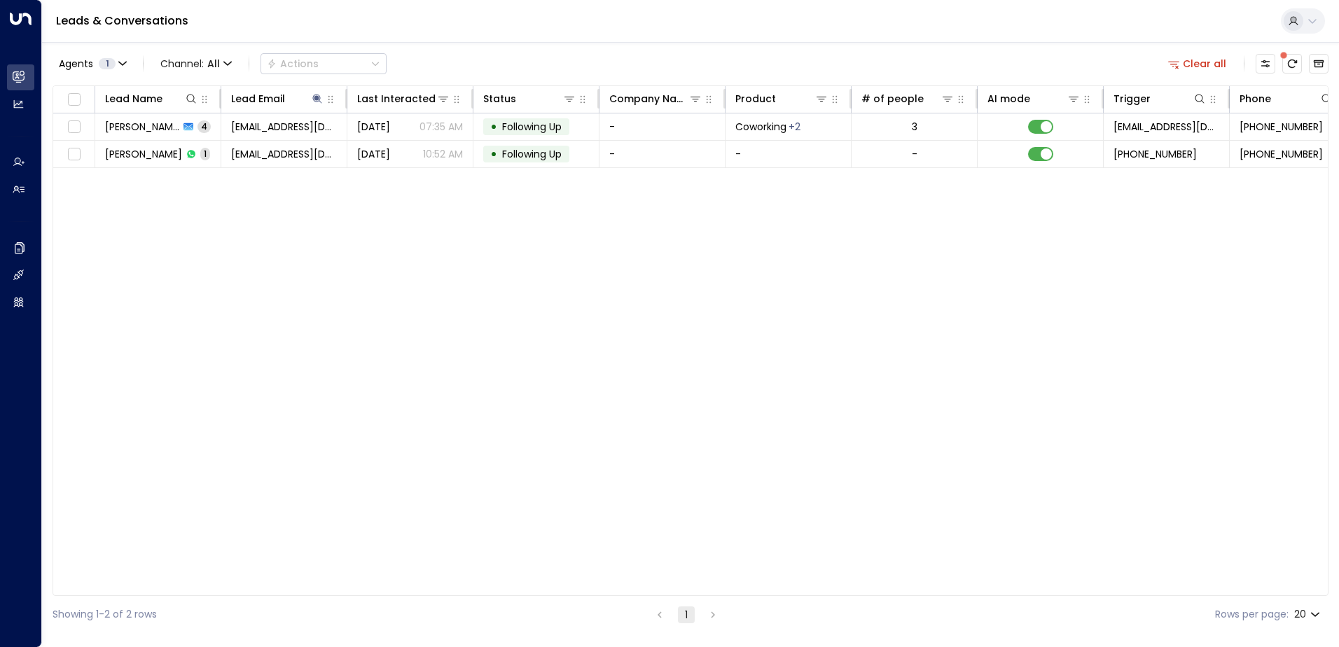
click at [1195, 69] on button "Clear all" at bounding box center [1198, 64] width 70 height 20
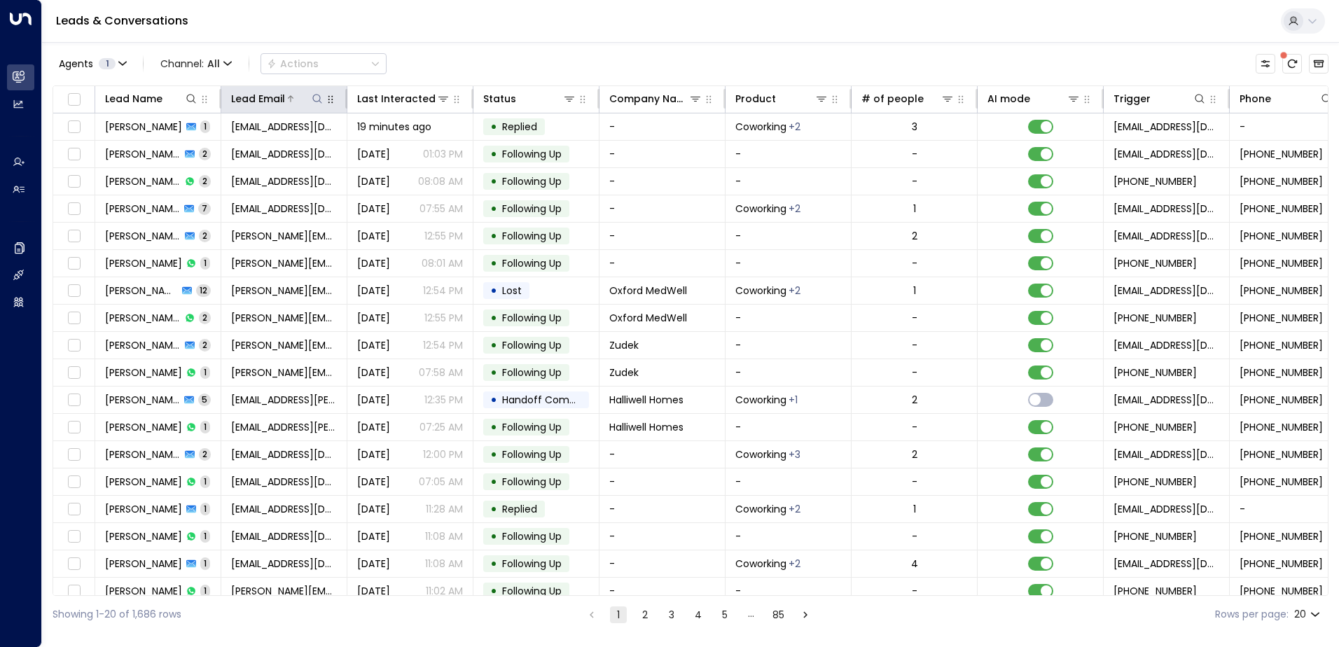
click at [314, 102] on icon at bounding box center [317, 98] width 11 height 11
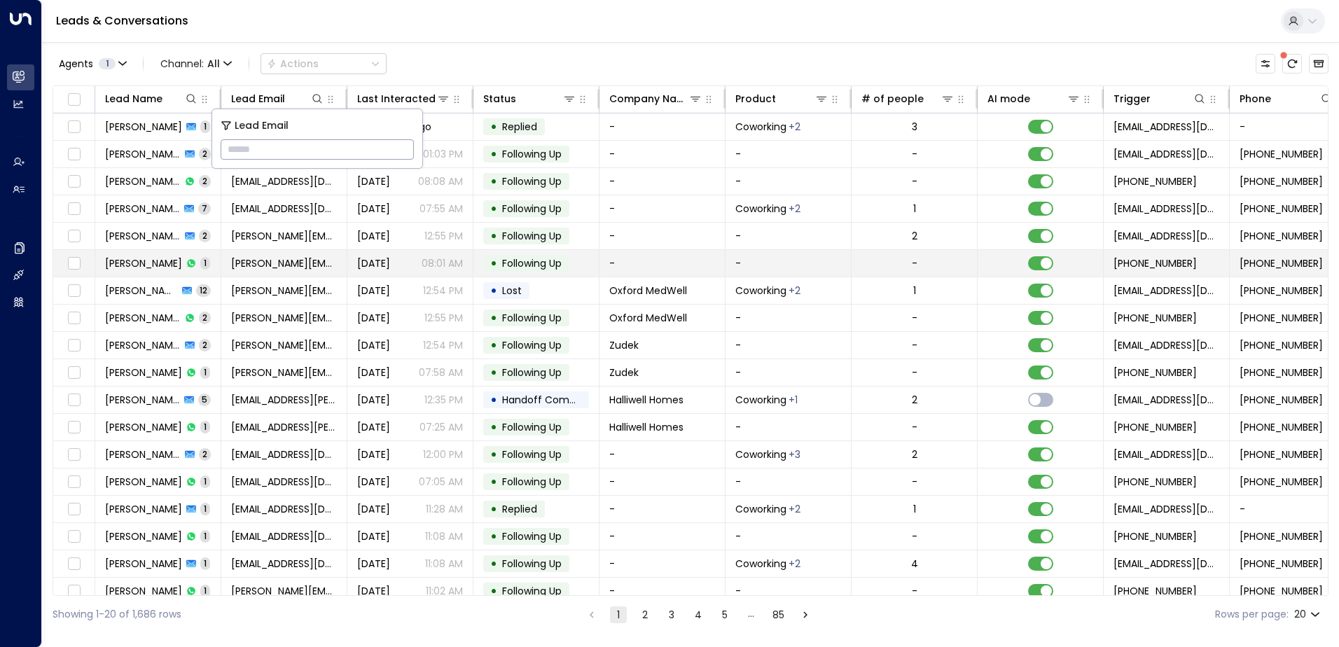
type input "**********"
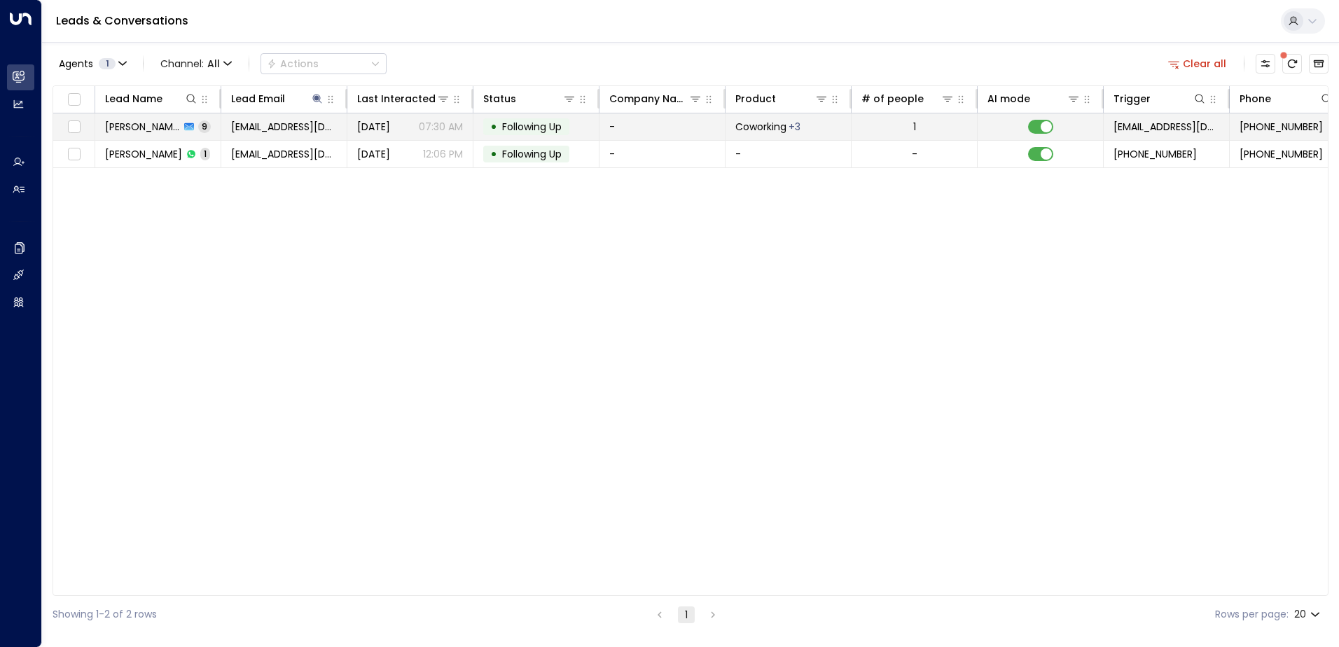
click at [517, 121] on span "Following Up" at bounding box center [532, 127] width 60 height 14
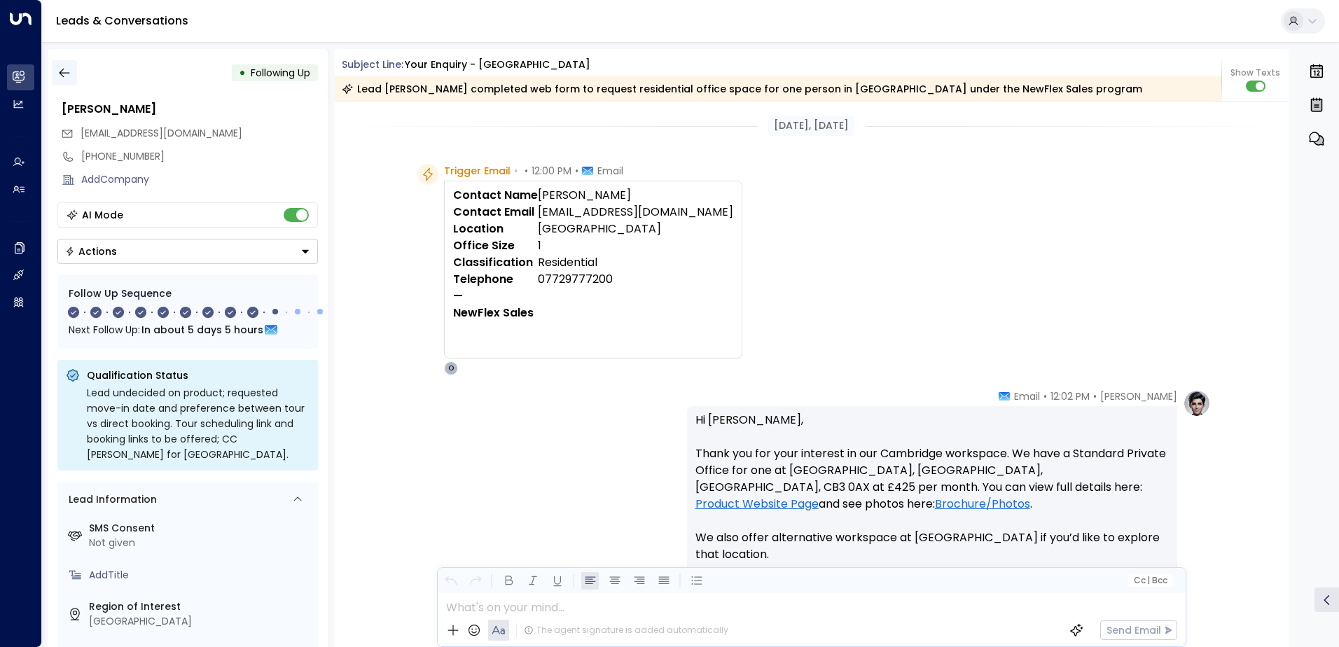
click at [68, 77] on icon "button" at bounding box center [64, 73] width 14 height 14
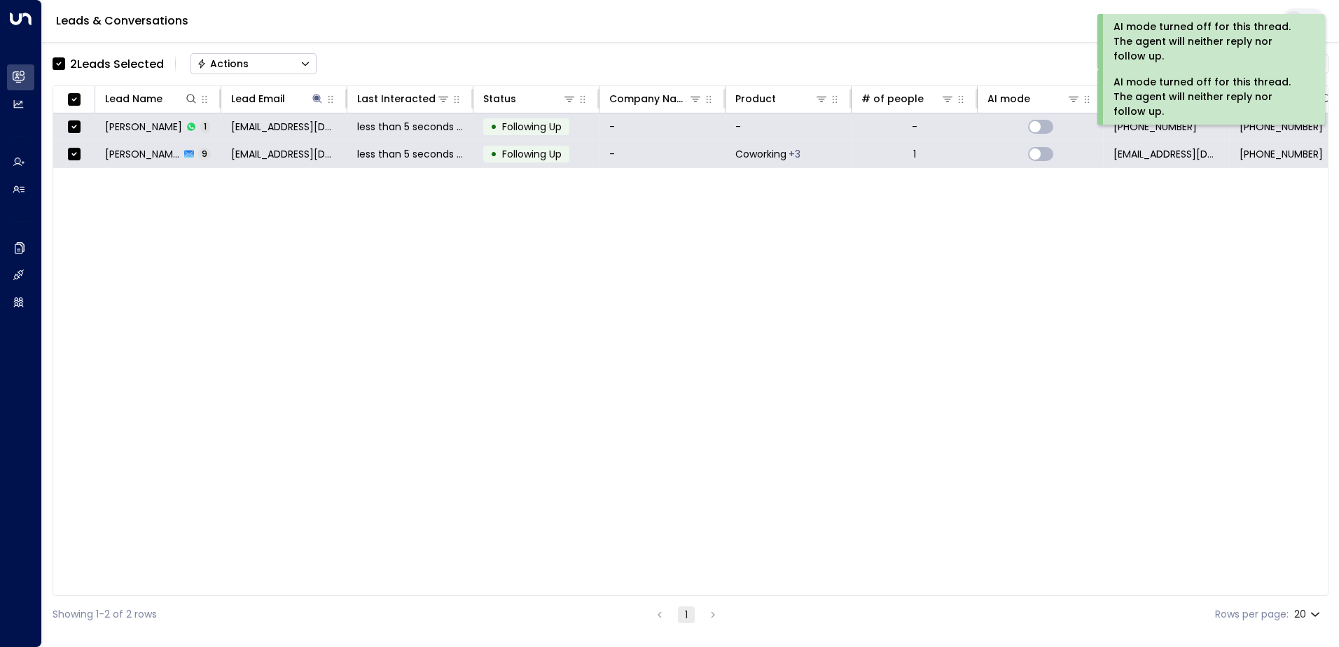
click at [233, 67] on div "Actions" at bounding box center [223, 63] width 52 height 13
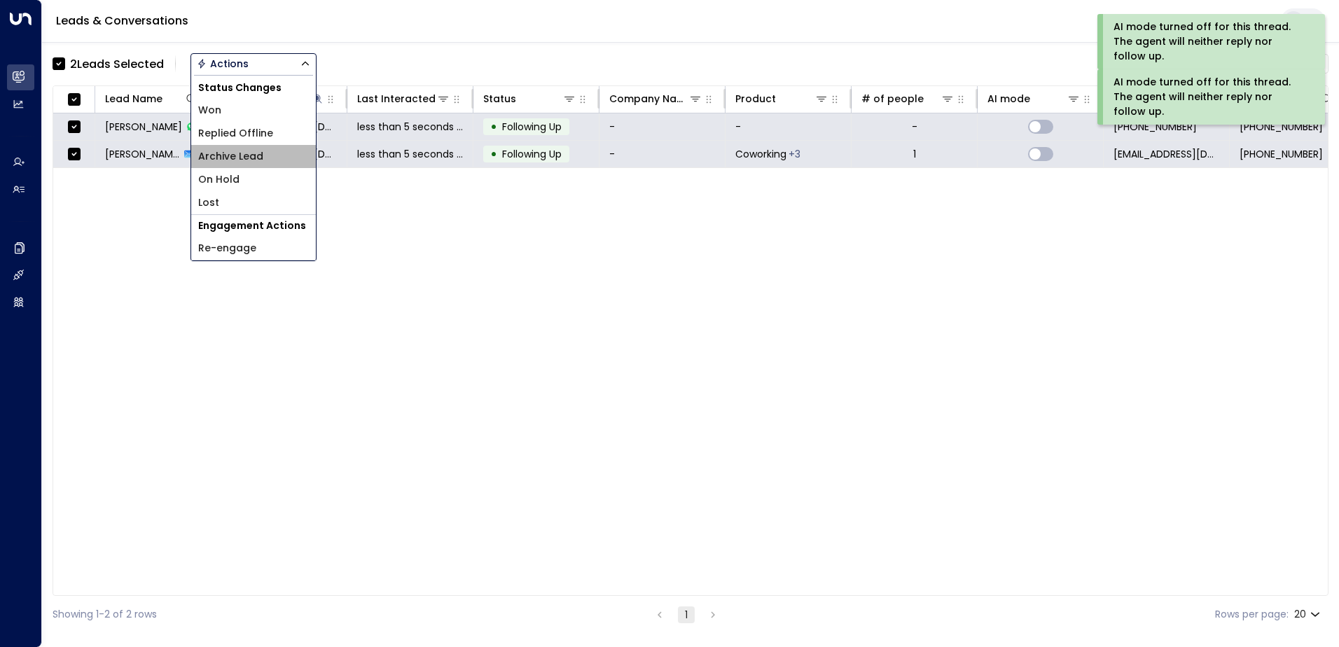
click at [237, 151] on span "Archive Lead" at bounding box center [230, 156] width 65 height 15
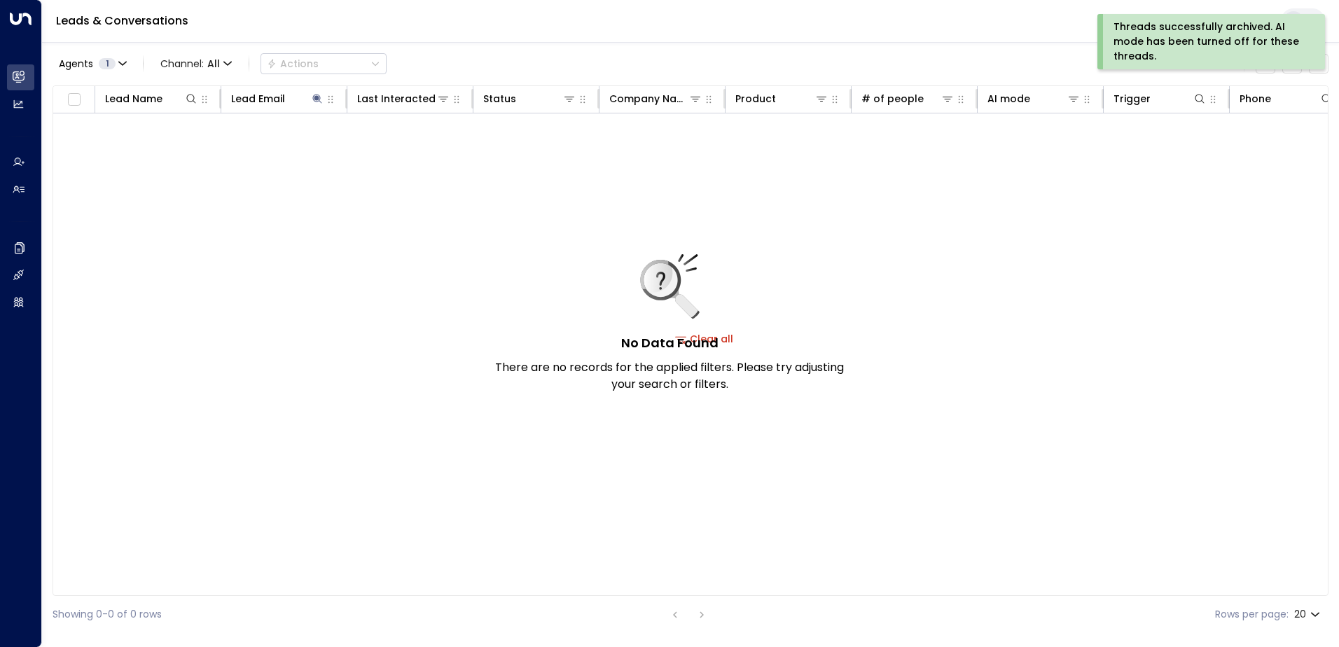
click at [1149, 34] on div "Threads successfully archived. AI mode has been turned off for these threads." at bounding box center [1210, 42] width 193 height 44
